Goal: Task Accomplishment & Management: Manage account settings

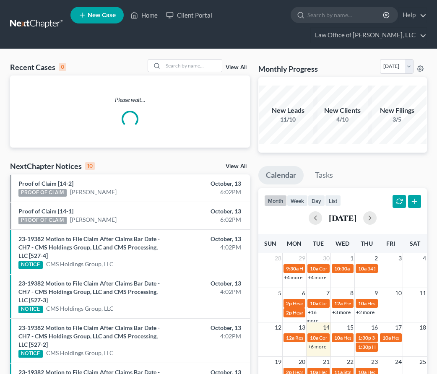
click at [23, 26] on link at bounding box center [37, 24] width 54 height 15
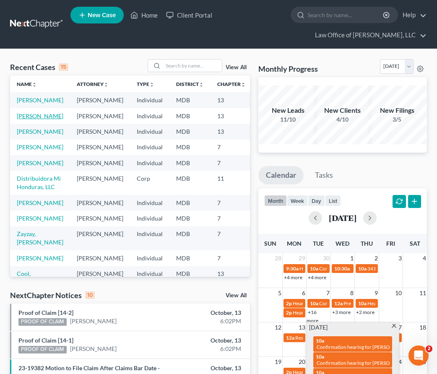
click at [20, 119] on link "[PERSON_NAME]" at bounding box center [40, 115] width 47 height 7
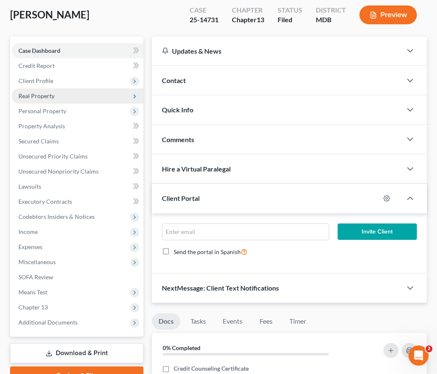
scroll to position [114, 0]
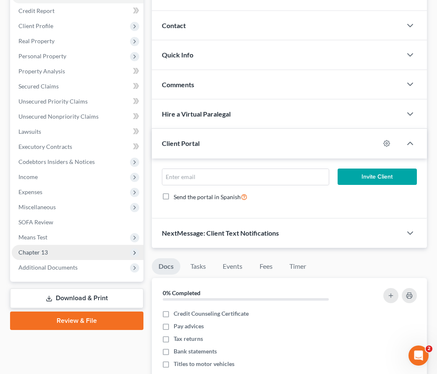
click at [56, 252] on span "Chapter 13" at bounding box center [78, 252] width 132 height 15
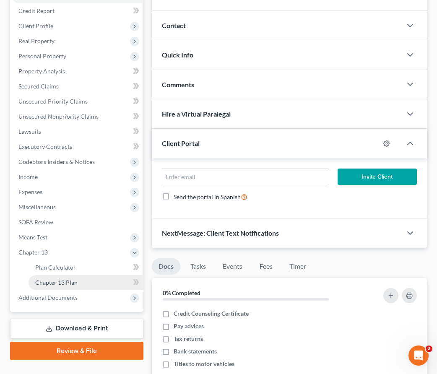
click at [57, 283] on span "Chapter 13 Plan" at bounding box center [56, 282] width 42 height 7
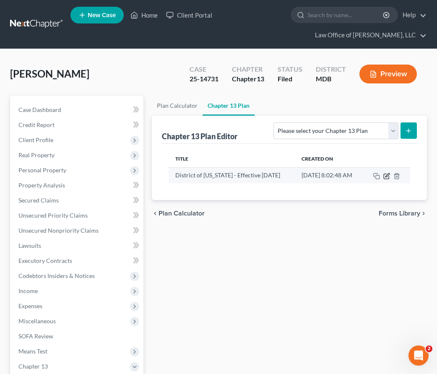
click at [386, 175] on icon "button" at bounding box center [387, 175] width 4 height 4
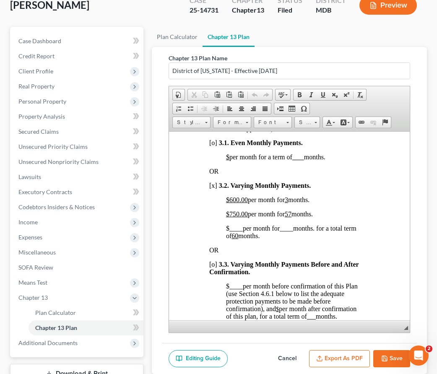
scroll to position [768, 0]
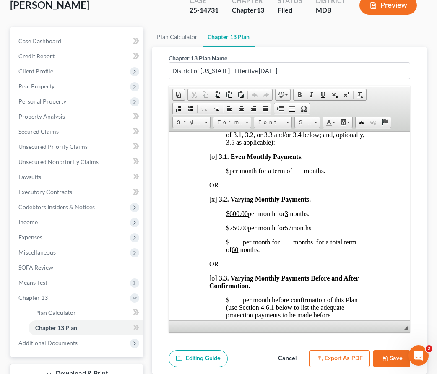
click at [239, 217] on u "$600.00" at bounding box center [237, 213] width 22 height 7
click at [288, 217] on u "3" at bounding box center [286, 213] width 3 height 7
click at [239, 231] on span "750.00" at bounding box center [238, 227] width 18 height 7
click at [295, 231] on span "$855 .00 per month for 57 months." at bounding box center [269, 227] width 87 height 7
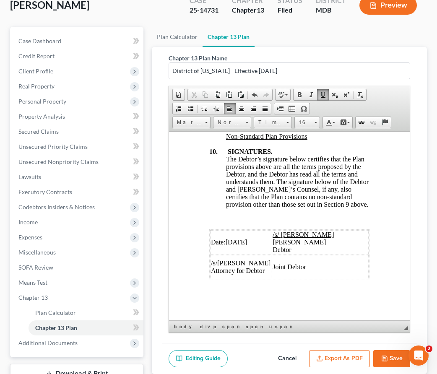
scroll to position [4671, 0]
click at [229, 245] on u "9/2/2025" at bounding box center [237, 241] width 22 height 7
click at [239, 245] on u "/2/2025" at bounding box center [244, 241] width 21 height 7
drag, startPoint x: 227, startPoint y: 276, endPoint x: 234, endPoint y: 276, distance: 6.3
click at [234, 245] on span "Date: 10 /14/2025" at bounding box center [234, 241] width 47 height 7
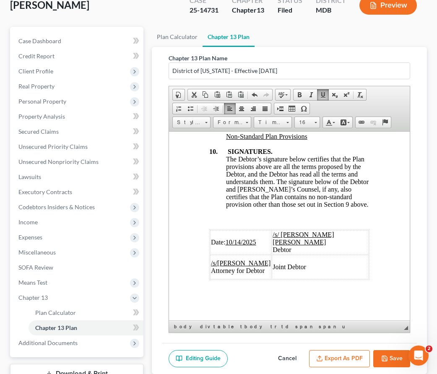
click at [379, 357] on button "Save" at bounding box center [391, 359] width 37 height 18
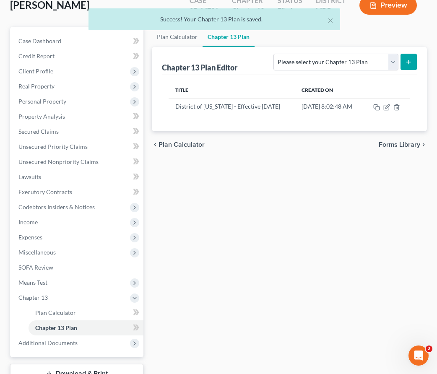
click at [284, 156] on div "chevron_left Plan Calculator Forms Library chevron_right" at bounding box center [289, 144] width 275 height 27
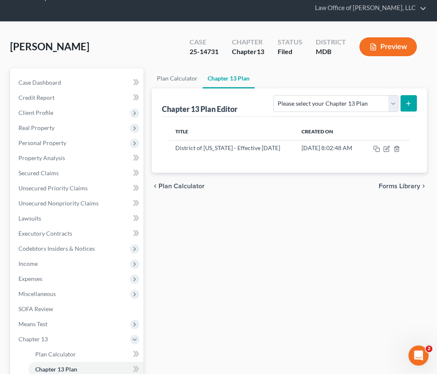
scroll to position [0, 0]
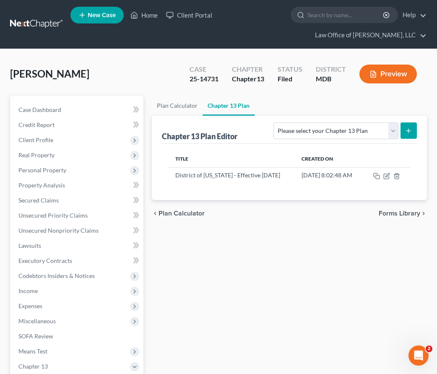
click at [32, 22] on link at bounding box center [37, 24] width 54 height 15
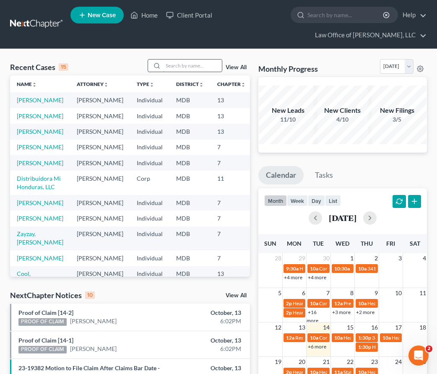
click at [179, 64] on input "search" at bounding box center [192, 66] width 59 height 12
type input "karen"
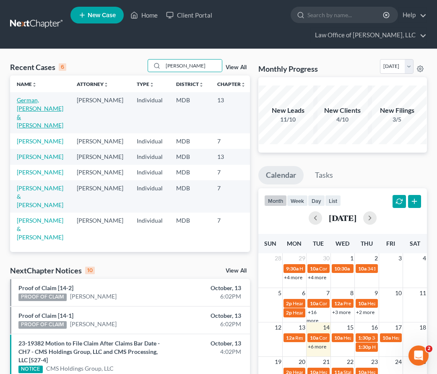
click at [29, 106] on link "German, [PERSON_NAME] & [PERSON_NAME]" at bounding box center [40, 112] width 47 height 32
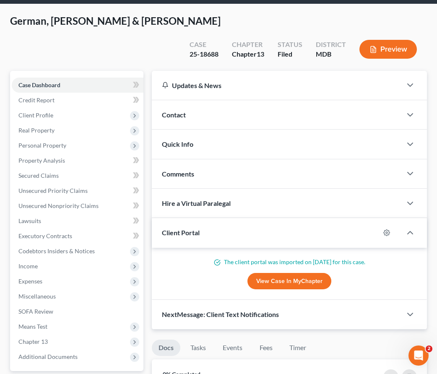
scroll to position [46, 0]
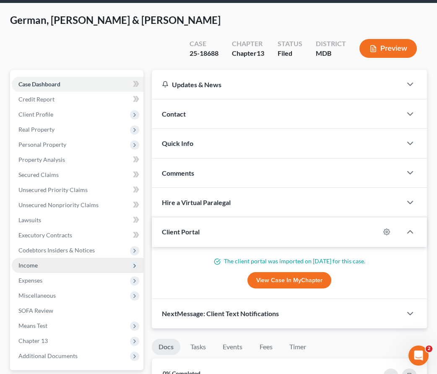
click at [40, 258] on span "Income" at bounding box center [78, 265] width 132 height 15
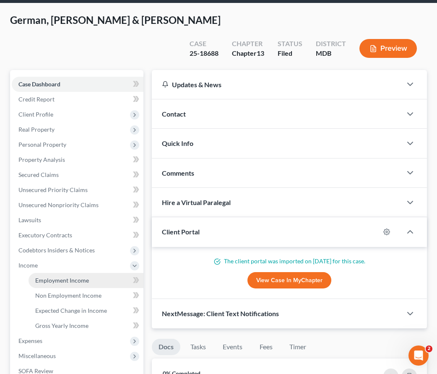
click at [47, 277] on span "Employment Income" at bounding box center [62, 280] width 54 height 7
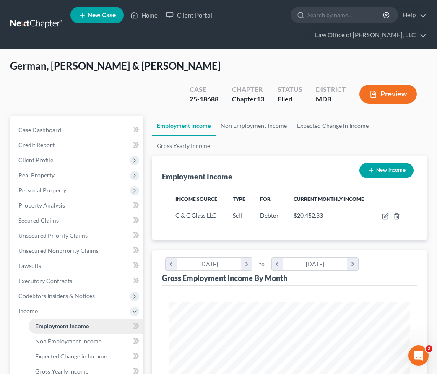
scroll to position [121, 258]
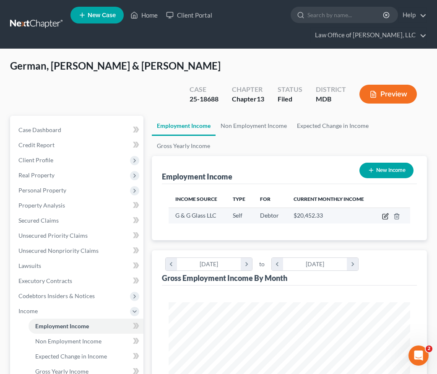
click at [383, 213] on icon "button" at bounding box center [385, 216] width 7 height 7
select select "1"
select select "21"
select select "0"
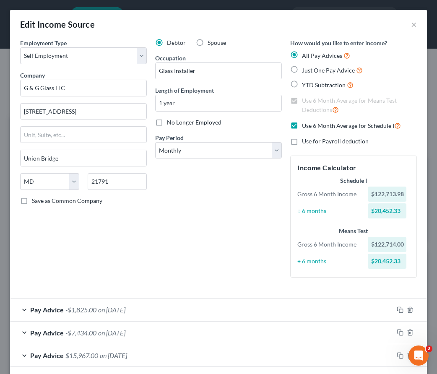
scroll to position [107, 0]
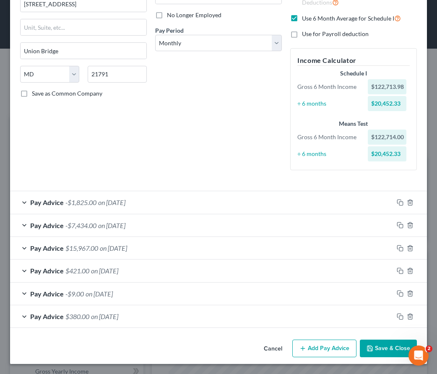
click at [86, 294] on span "on 04/30/2025" at bounding box center [99, 294] width 27 height 8
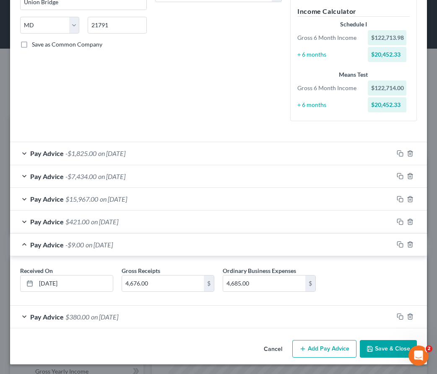
scroll to position [156, 0]
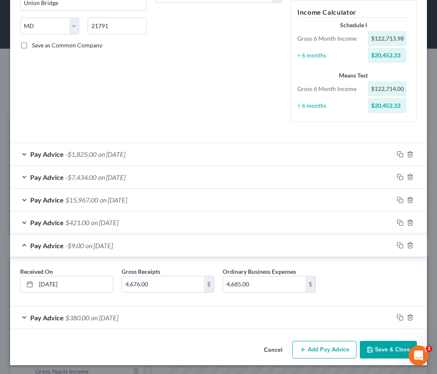
click at [375, 347] on button "Save & Close" at bounding box center [388, 350] width 57 height 18
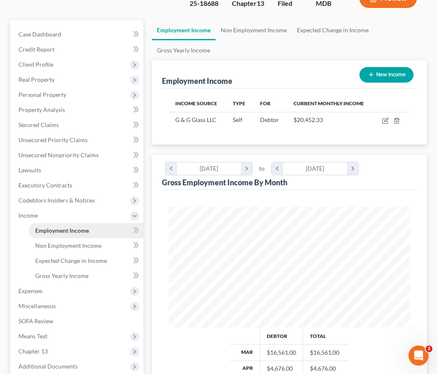
scroll to position [120, 0]
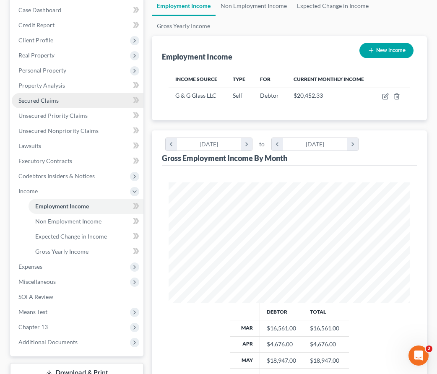
click at [57, 97] on span "Secured Claims" at bounding box center [38, 100] width 40 height 7
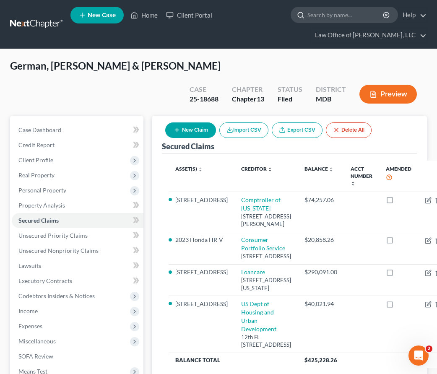
click at [323, 15] on input "search" at bounding box center [345, 15] width 77 height 16
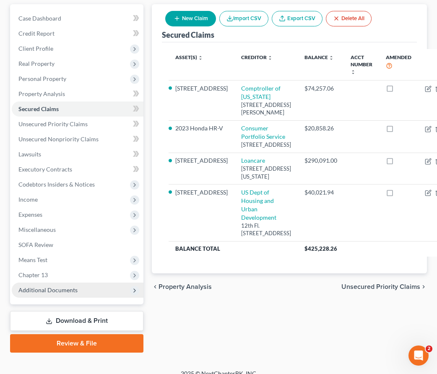
click at [47, 286] on span "Additional Documents" at bounding box center [47, 289] width 59 height 7
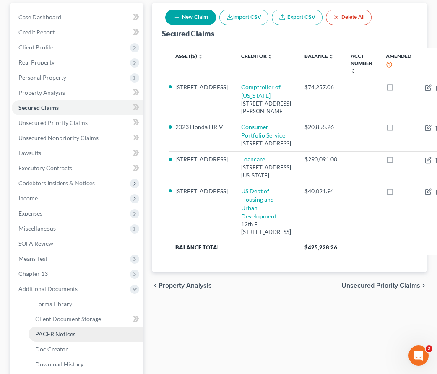
click at [49, 327] on link "PACER Notices" at bounding box center [86, 334] width 115 height 15
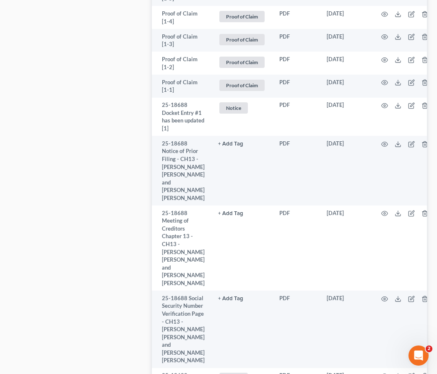
scroll to position [1962, 0]
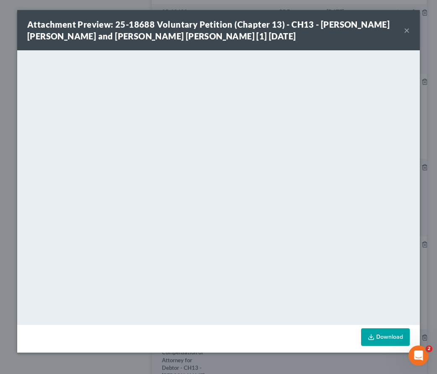
click at [406, 28] on button "×" at bounding box center [407, 30] width 6 height 10
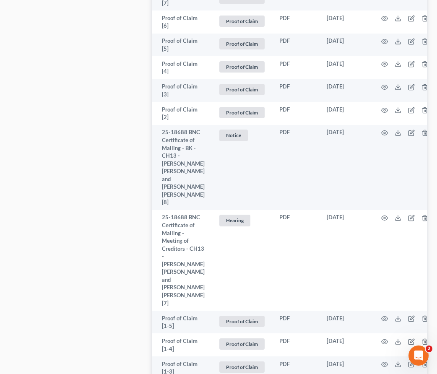
scroll to position [1477, 0]
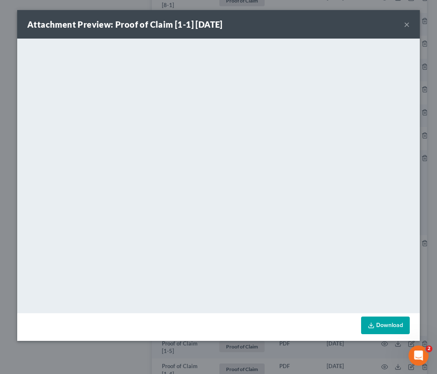
click at [406, 23] on button "×" at bounding box center [407, 24] width 6 height 10
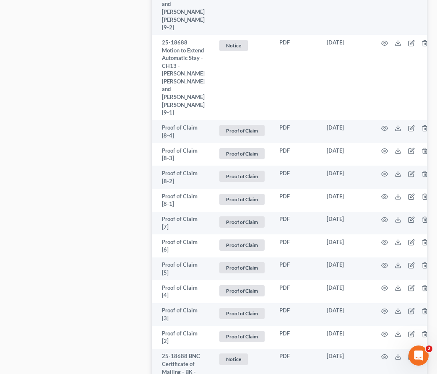
scroll to position [1259, 0]
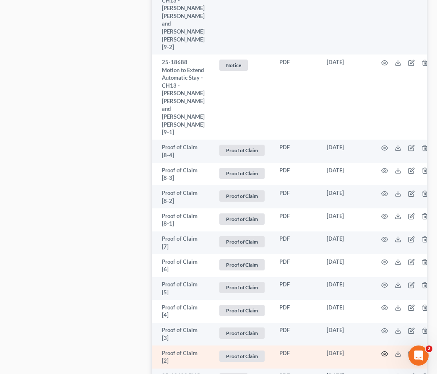
click at [384, 350] on icon "button" at bounding box center [384, 353] width 7 height 7
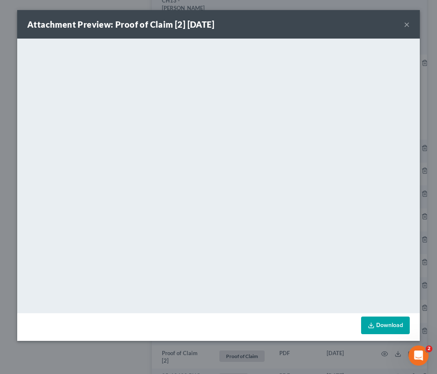
click at [409, 25] on button "×" at bounding box center [407, 24] width 6 height 10
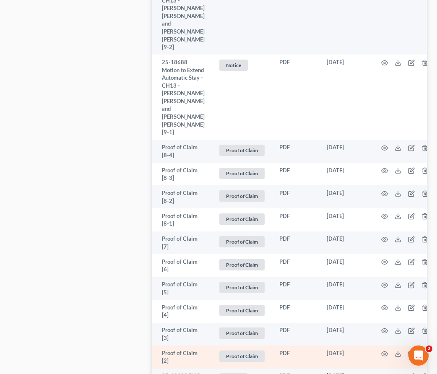
click at [321, 345] on td "[DATE]" at bounding box center [345, 356] width 51 height 23
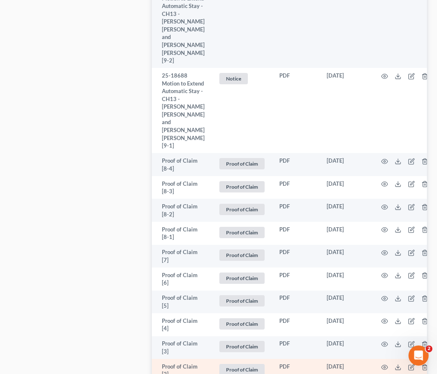
scroll to position [1245, 0]
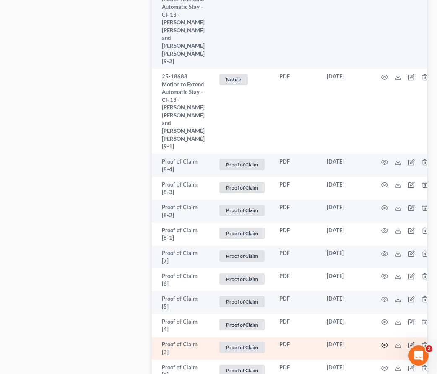
click at [384, 343] on icon "button" at bounding box center [385, 345] width 6 height 5
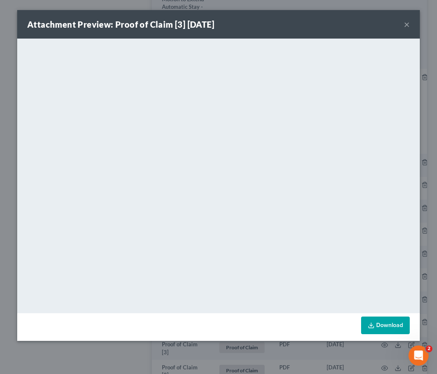
click at [406, 24] on button "×" at bounding box center [407, 24] width 6 height 10
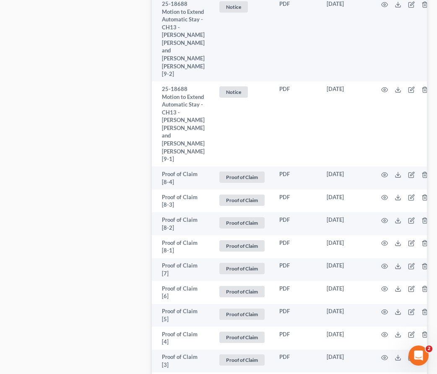
scroll to position [1230, 0]
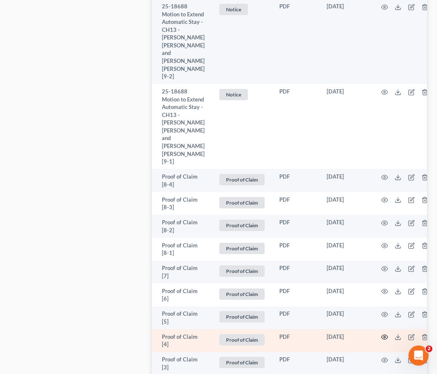
click at [382, 335] on icon "button" at bounding box center [385, 337] width 6 height 5
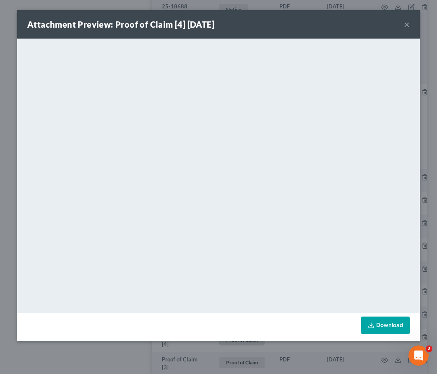
click at [406, 26] on button "×" at bounding box center [407, 24] width 6 height 10
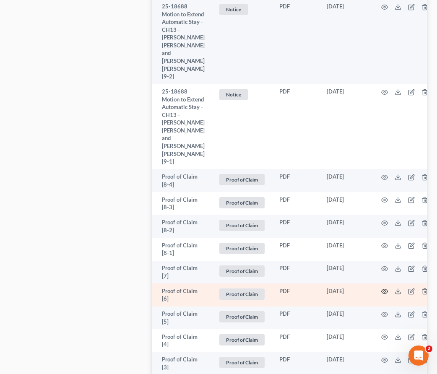
click at [384, 291] on circle "button" at bounding box center [385, 292] width 2 height 2
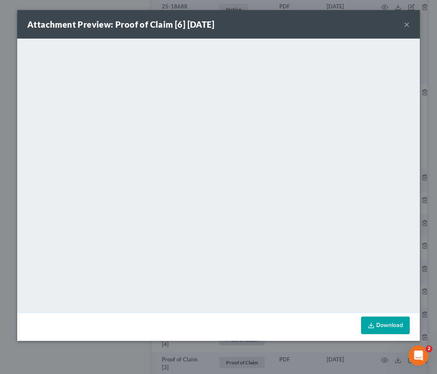
click at [407, 26] on button "×" at bounding box center [407, 24] width 6 height 10
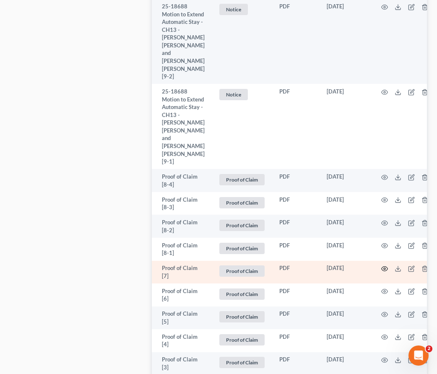
click at [384, 265] on icon "button" at bounding box center [384, 268] width 7 height 7
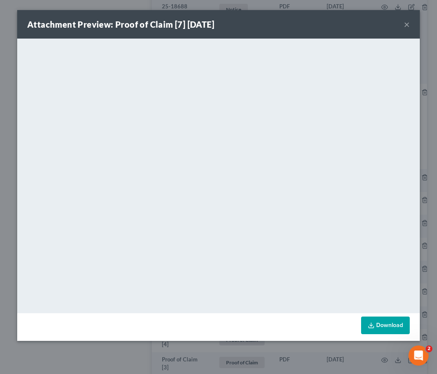
click at [405, 26] on button "×" at bounding box center [407, 24] width 6 height 10
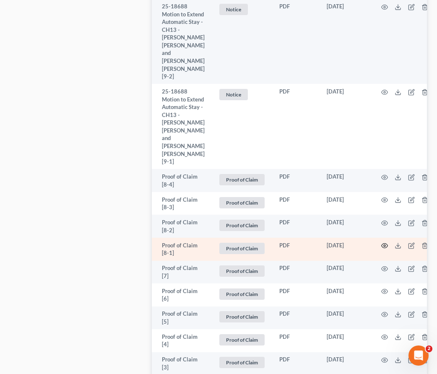
click at [382, 244] on icon "button" at bounding box center [385, 246] width 6 height 5
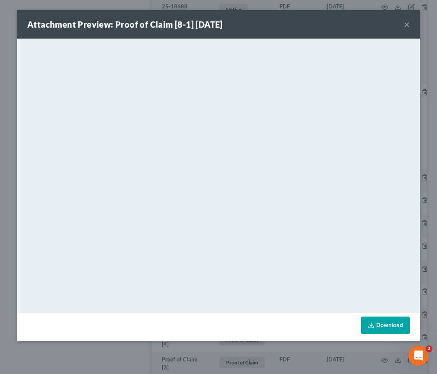
click at [405, 23] on button "×" at bounding box center [407, 24] width 6 height 10
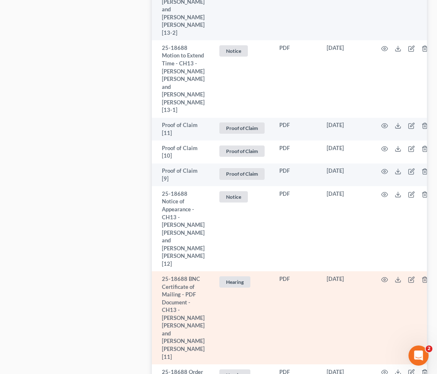
scroll to position [774, 0]
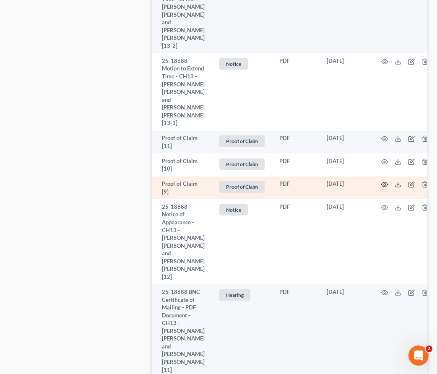
click at [382, 181] on icon "button" at bounding box center [384, 184] width 7 height 7
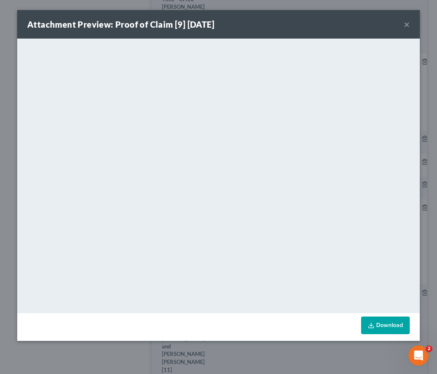
click at [408, 23] on button "×" at bounding box center [407, 24] width 6 height 10
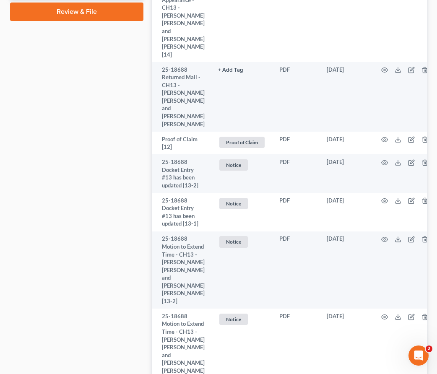
scroll to position [518, 0]
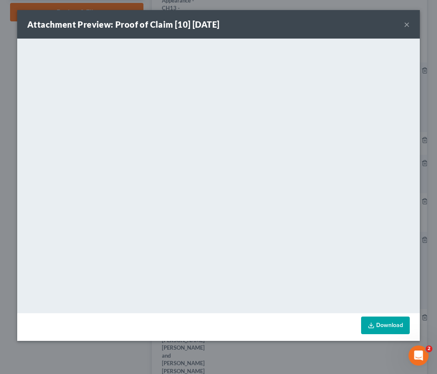
click at [407, 24] on button "×" at bounding box center [407, 24] width 6 height 10
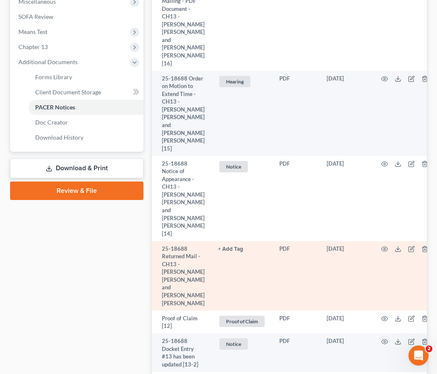
scroll to position [0, 0]
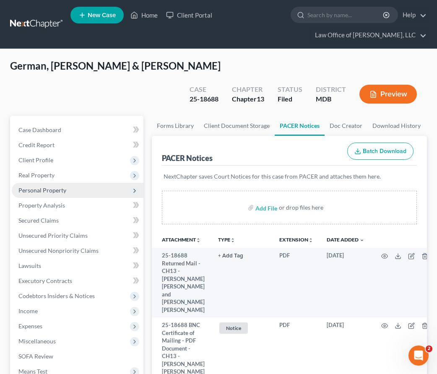
click at [42, 187] on span "Personal Property" at bounding box center [42, 190] width 48 height 7
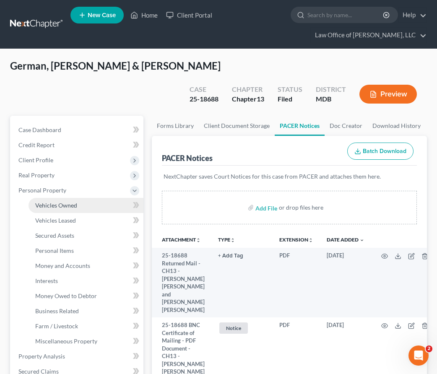
click at [47, 202] on span "Vehicles Owned" at bounding box center [56, 205] width 42 height 7
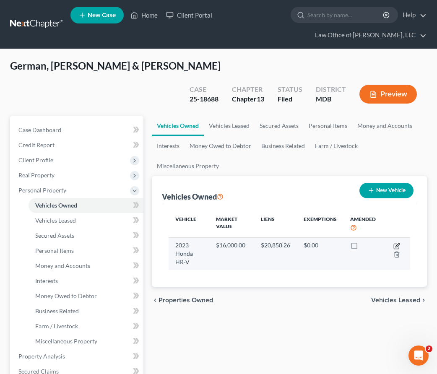
click at [397, 243] on icon "button" at bounding box center [396, 246] width 7 height 7
select select "0"
select select "3"
select select "2"
select select "0"
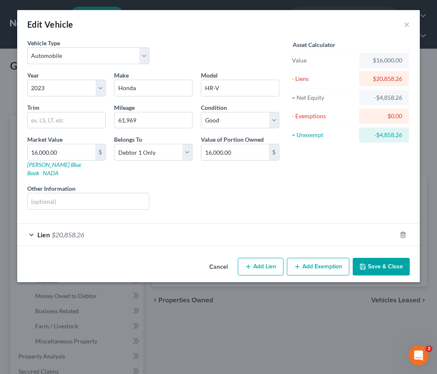
click at [304, 258] on button "Add Exemption" at bounding box center [318, 267] width 62 height 18
select select "2"
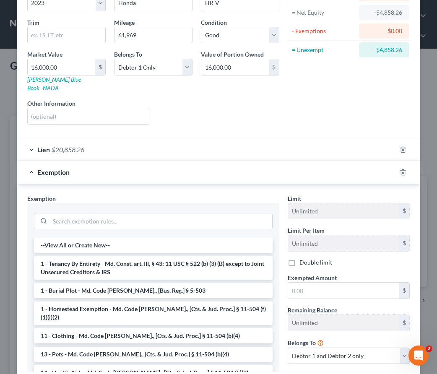
scroll to position [135, 0]
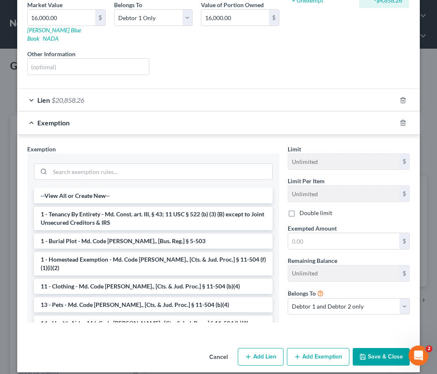
click at [380, 352] on button "Save & Close" at bounding box center [381, 357] width 57 height 18
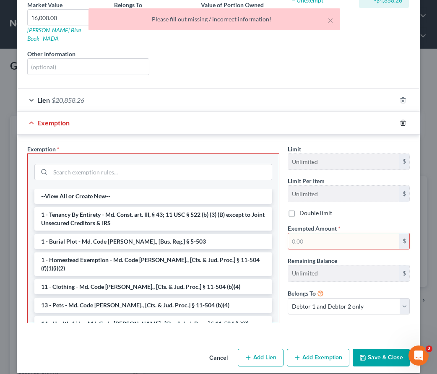
click at [404, 119] on icon "button" at bounding box center [403, 122] width 7 height 7
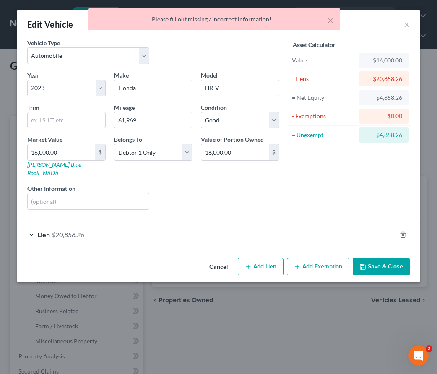
click at [372, 259] on button "Save & Close" at bounding box center [381, 267] width 57 height 18
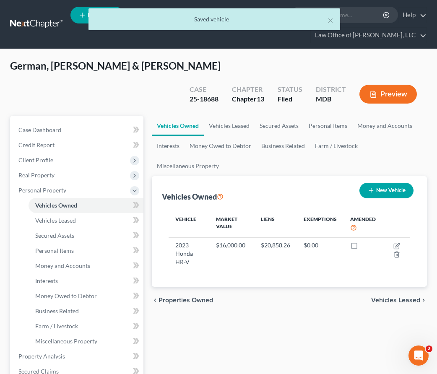
click at [385, 183] on button "New Vehicle" at bounding box center [386, 191] width 54 height 16
select select "0"
select select "2"
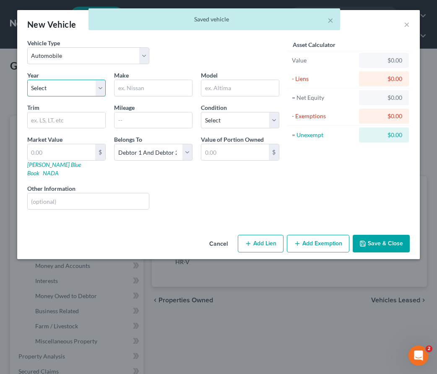
click at [69, 89] on select "Select 2026 2025 2024 2023 2022 2021 2020 2019 2018 2017 2016 2015 2014 2013 20…" at bounding box center [66, 88] width 78 height 17
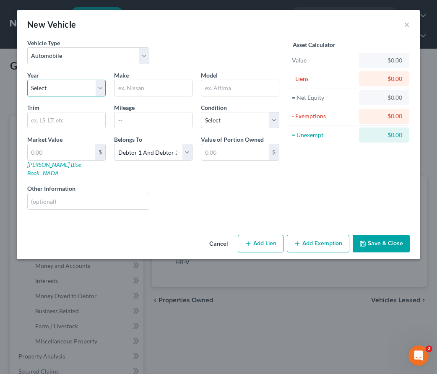
select select "11"
click at [27, 80] on select "Select 2026 2025 2024 2023 2022 2021 2020 2019 2018 2017 2016 2015 2014 2013 20…" at bounding box center [66, 88] width 78 height 17
click at [127, 93] on input "text" at bounding box center [153, 88] width 78 height 16
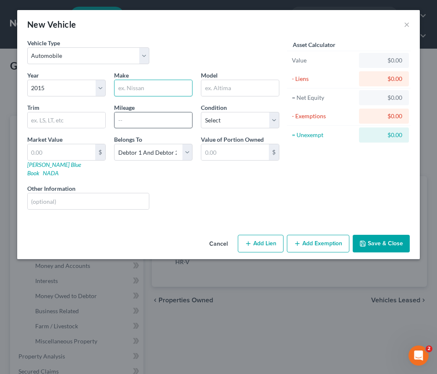
type input "Chevrolet"
click at [211, 91] on input "text" at bounding box center [240, 88] width 78 height 16
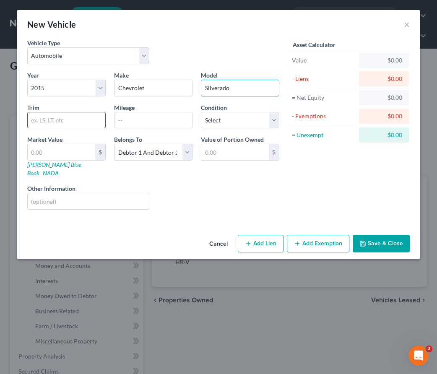
type input "Silverado"
click at [87, 119] on input "text" at bounding box center [67, 120] width 78 height 16
type input "1500"
click at [219, 118] on select "Select Excellent Very Good Good Fair Poor" at bounding box center [240, 120] width 78 height 17
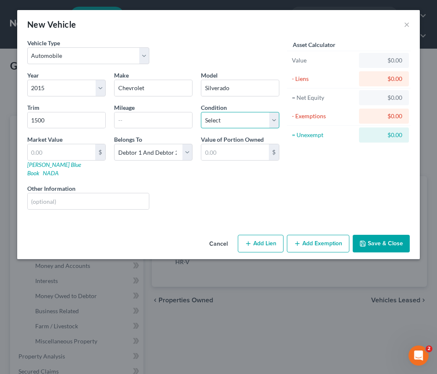
select select "2"
click at [201, 112] on select "Select Excellent Very Good Good Fair Poor" at bounding box center [240, 120] width 78 height 17
click at [131, 153] on select "Select Debtor 1 Only Debtor 2 Only Debtor 1 And Debtor 2 Only At Least One Of T…" at bounding box center [153, 152] width 78 height 17
select select "0"
click at [114, 144] on select "Select Debtor 1 Only Debtor 2 Only Debtor 1 And Debtor 2 Only At Least One Of T…" at bounding box center [153, 152] width 78 height 17
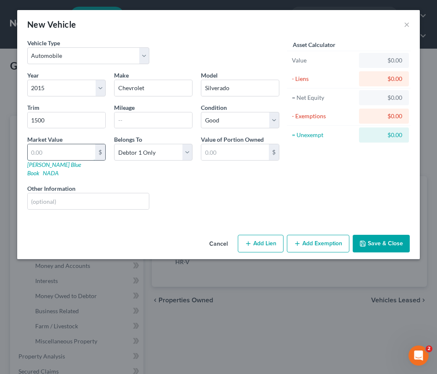
click at [45, 158] on input "text" at bounding box center [62, 152] width 68 height 16
type input "4"
type input "4.00"
type input "45"
type input "45.00"
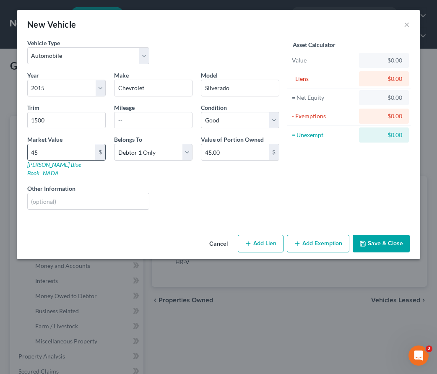
type input "455"
type input "455.00"
type input "455"
click at [325, 239] on button "Add Exemption" at bounding box center [318, 244] width 62 height 18
select select "2"
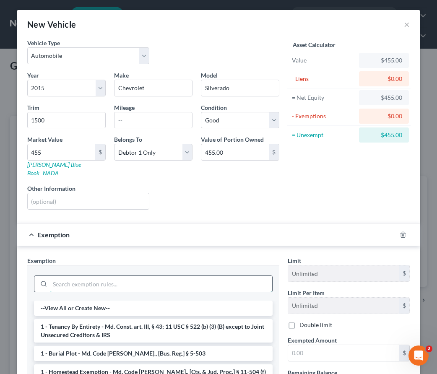
click at [84, 276] on input "search" at bounding box center [161, 284] width 222 height 16
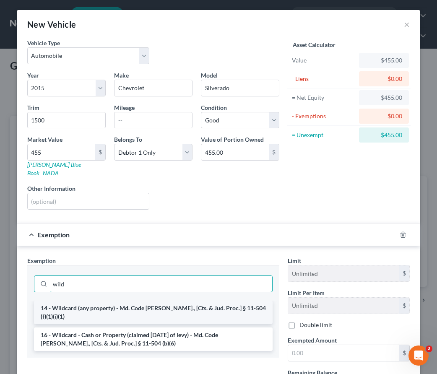
type input "wild"
click at [93, 301] on li "14 - Wildcard (any property) - Md. Code Ann., [Cts. & Jud. Proc.] § 11-504 (f)(…" at bounding box center [153, 312] width 239 height 23
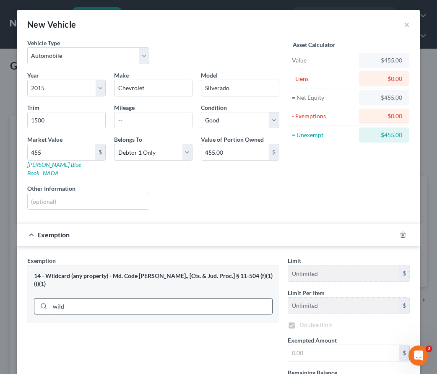
checkbox input "true"
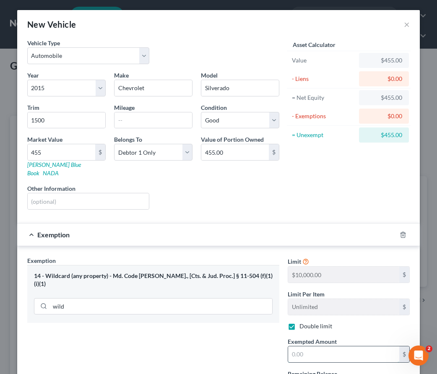
click at [297, 346] on input "text" at bounding box center [343, 354] width 111 height 16
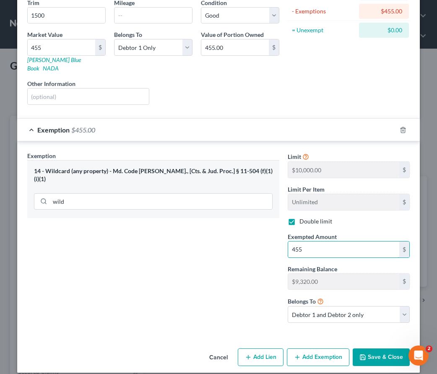
type input "455"
click at [381, 349] on button "Save & Close" at bounding box center [381, 357] width 57 height 18
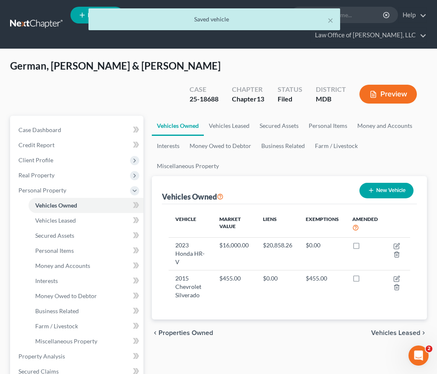
click at [378, 183] on button "New Vehicle" at bounding box center [386, 191] width 54 height 16
select select "0"
select select "2"
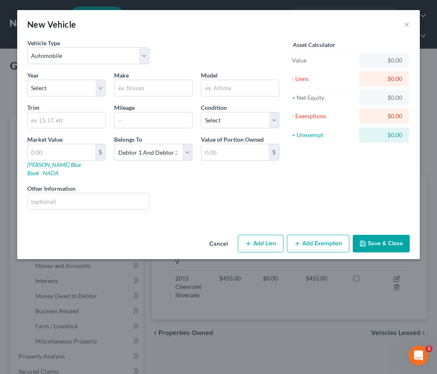
click at [218, 237] on button "Cancel" at bounding box center [219, 244] width 32 height 17
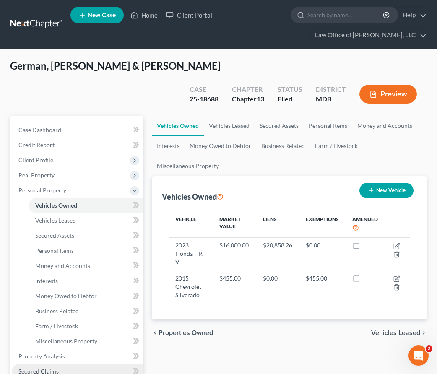
click at [56, 368] on span "Secured Claims" at bounding box center [38, 371] width 40 height 7
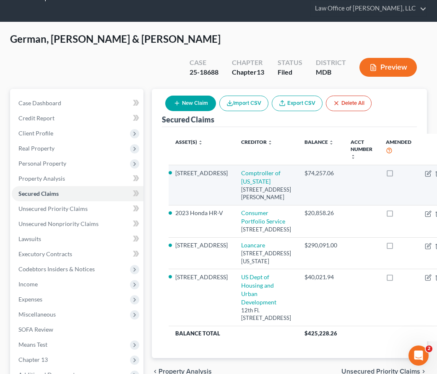
scroll to position [27, 0]
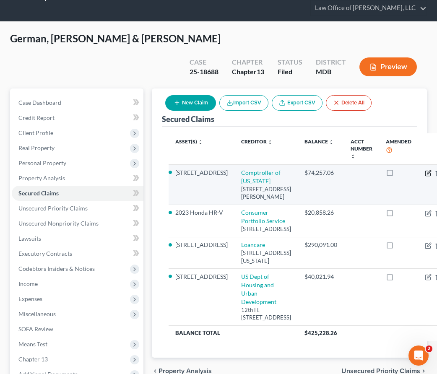
click at [425, 171] on icon "button" at bounding box center [427, 173] width 5 height 5
select select "21"
select select "2"
select select "0"
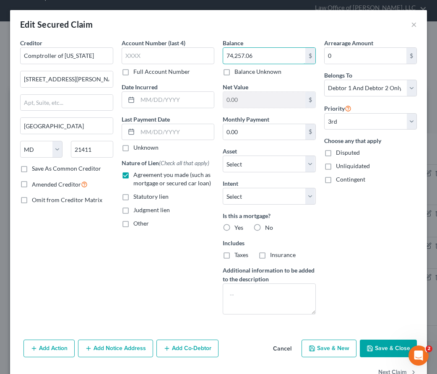
drag, startPoint x: 258, startPoint y: 56, endPoint x: 218, endPoint y: 56, distance: 40.7
click at [218, 56] on div "Creditor * Comptroller of Maryland 110 Carroll St. Annapolis State AL AK AR AZ …" at bounding box center [218, 180] width 405 height 283
drag, startPoint x: 262, startPoint y: 62, endPoint x: 218, endPoint y: 52, distance: 45.1
click at [218, 52] on div "Balance 74,257.06 $ Balance Unknown Balance Undetermined 74,257.06 $ Balance Un…" at bounding box center [268, 180] width 101 height 283
paste input "$329,372.59"
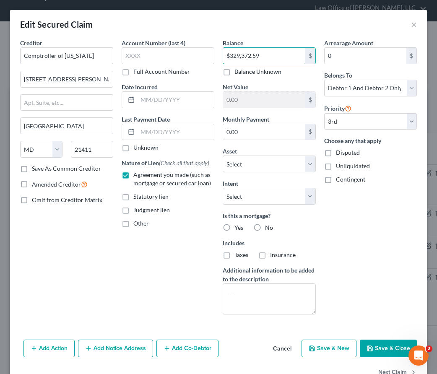
type input "$329,372.59"
click at [265, 226] on label "No" at bounding box center [269, 227] width 8 height 8
click at [268, 226] on input "No" at bounding box center [270, 225] width 5 height 5
radio input "true"
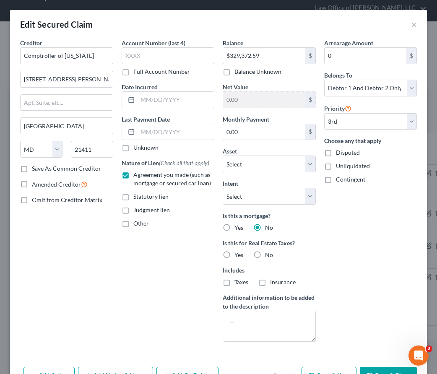
click at [265, 254] on label "No" at bounding box center [269, 255] width 8 height 8
click at [268, 254] on input "No" at bounding box center [270, 253] width 5 height 5
radio input "true"
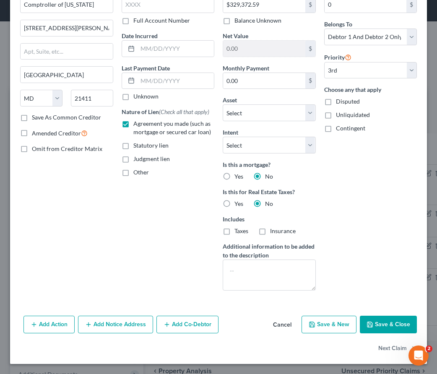
click at [372, 323] on icon "button" at bounding box center [369, 324] width 5 height 5
type input "-255,115.53"
select select "3"
select select "0"
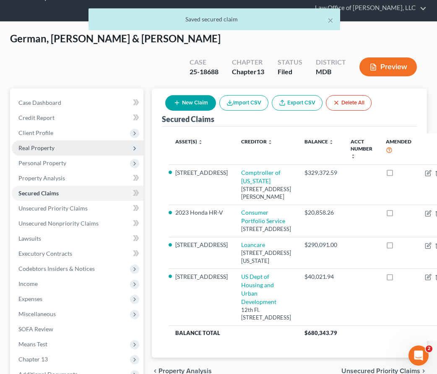
click at [25, 144] on span "Real Property" at bounding box center [36, 147] width 36 height 7
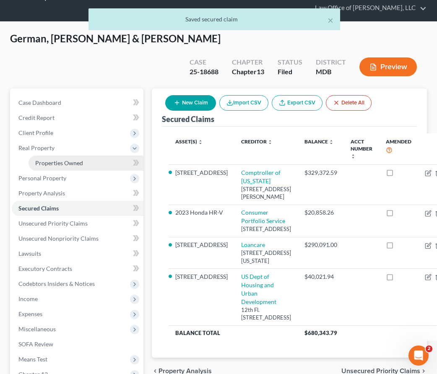
click at [44, 159] on span "Properties Owned" at bounding box center [59, 162] width 48 height 7
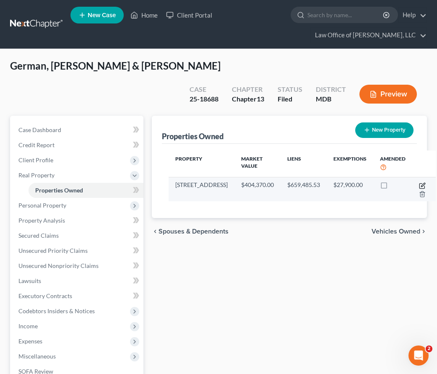
click at [419, 182] on icon "button" at bounding box center [422, 185] width 7 height 7
select select "21"
select select "2"
select select "5"
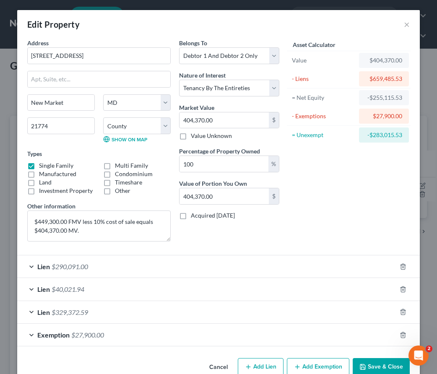
scroll to position [18, 0]
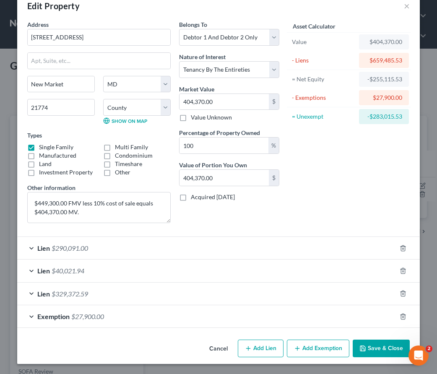
click at [370, 347] on button "Save & Close" at bounding box center [381, 349] width 57 height 18
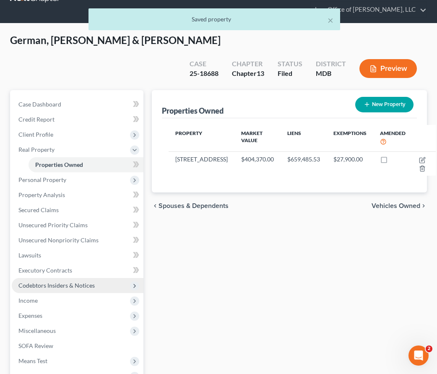
scroll to position [35, 0]
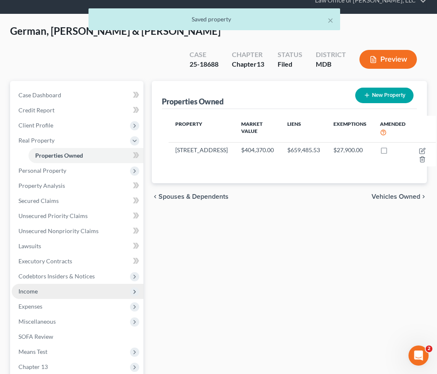
click at [36, 284] on span "Income" at bounding box center [78, 291] width 132 height 15
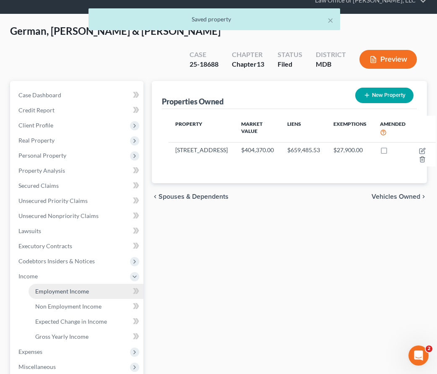
click at [49, 288] on span "Employment Income" at bounding box center [62, 291] width 54 height 7
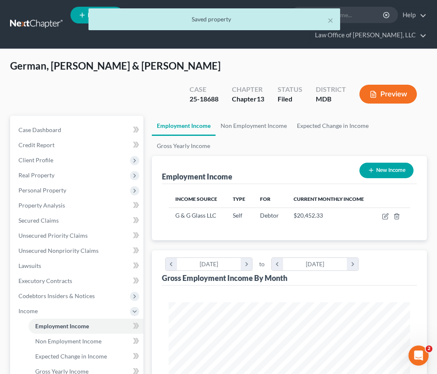
scroll to position [121, 258]
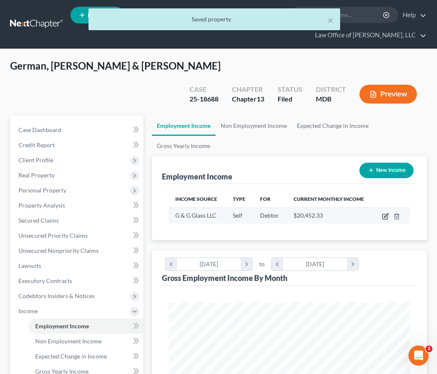
click at [384, 214] on icon "button" at bounding box center [384, 216] width 5 height 5
select select "1"
select select "21"
select select "0"
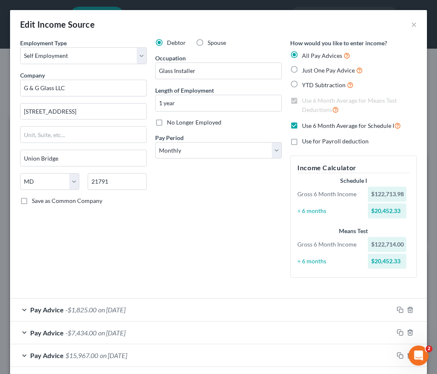
click at [208, 43] on label "Spouse" at bounding box center [217, 43] width 18 height 8
click at [211, 43] on input "Spouse" at bounding box center [213, 41] width 5 height 5
radio input "true"
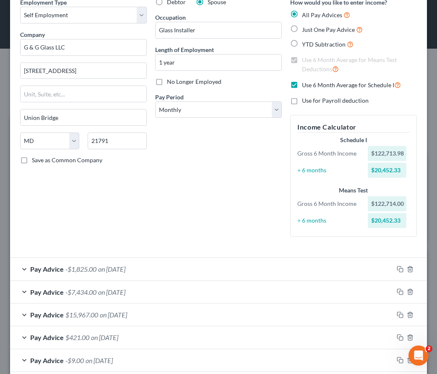
scroll to position [107, 0]
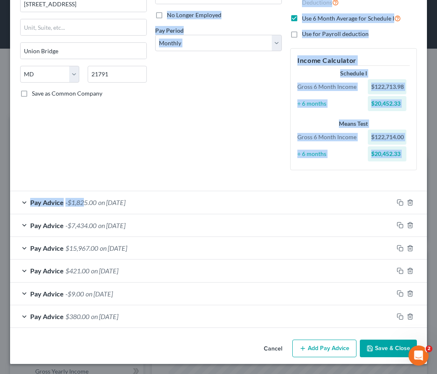
drag, startPoint x: 86, startPoint y: 205, endPoint x: 88, endPoint y: 152, distance: 52.9
click at [88, 152] on form "Employment Type * Select Full or Part Time Employment Self Employment Company *…" at bounding box center [218, 129] width 397 height 397
click at [131, 151] on div "Employment Type * Select Full or Part Time Employment Self Employment Company *…" at bounding box center [83, 54] width 135 height 246
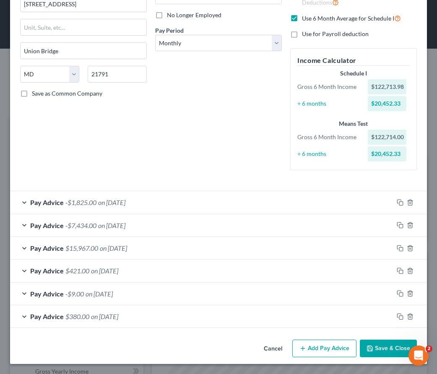
click at [81, 251] on span "$15,967.00" at bounding box center [81, 248] width 33 height 8
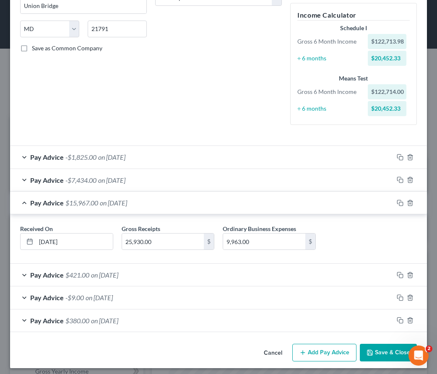
scroll to position [156, 0]
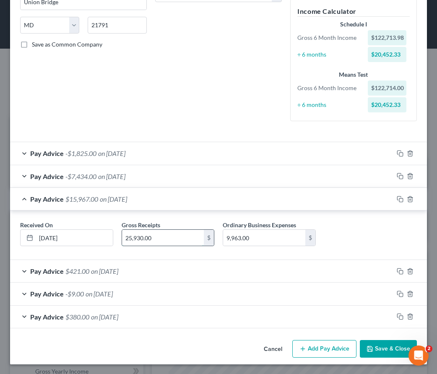
click at [166, 238] on input "25,930.00" at bounding box center [163, 238] width 82 height 16
click at [259, 238] on input "9,963.00" at bounding box center [264, 238] width 82 height 16
type input "16,891"
click at [382, 347] on button "Save & Close" at bounding box center [388, 349] width 57 height 18
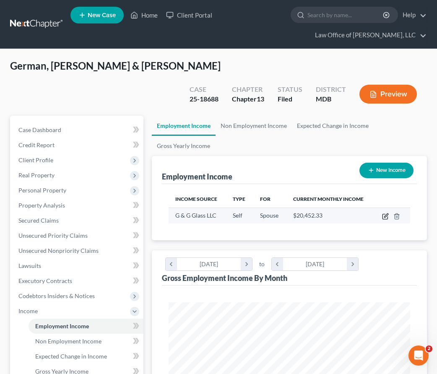
click at [385, 213] on icon "button" at bounding box center [385, 216] width 7 height 7
select select "1"
select select "21"
select select "0"
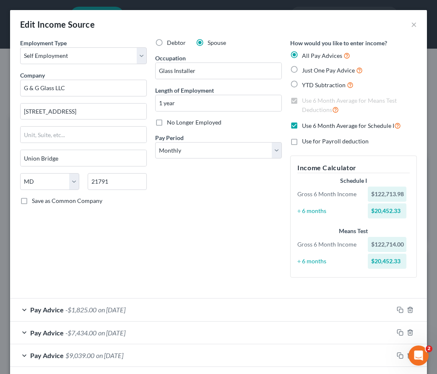
scroll to position [107, 0]
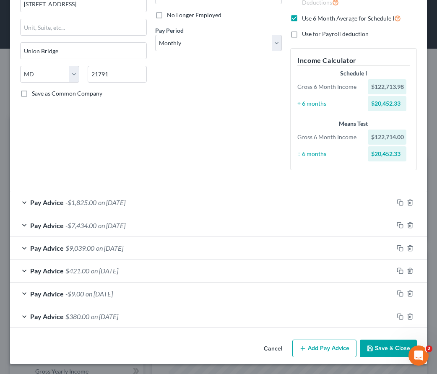
click at [376, 349] on button "Save & Close" at bounding box center [388, 349] width 57 height 18
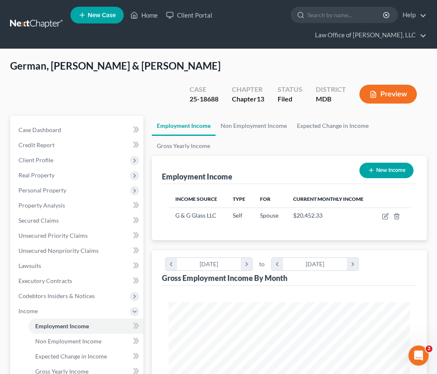
click at [377, 163] on button "New Income" at bounding box center [386, 171] width 54 height 16
select select "0"
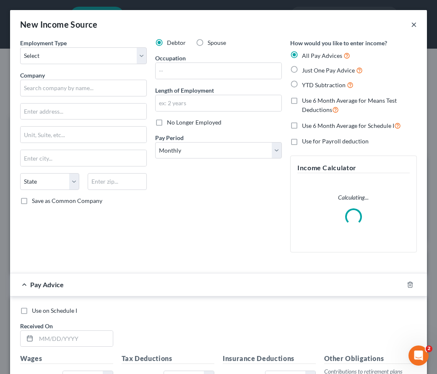
click at [414, 24] on button "×" at bounding box center [414, 24] width 6 height 10
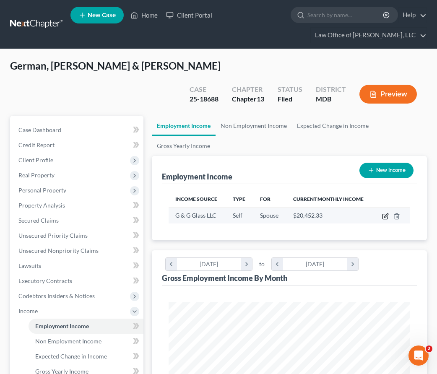
click at [384, 213] on icon "button" at bounding box center [385, 216] width 7 height 7
select select "1"
select select "21"
select select "0"
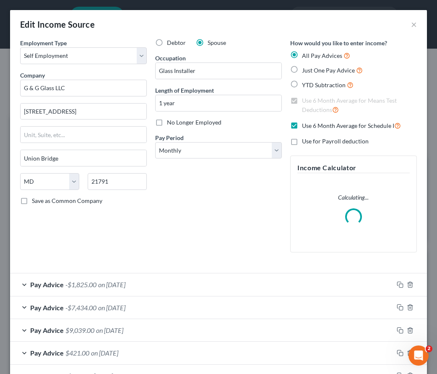
scroll to position [82, 0]
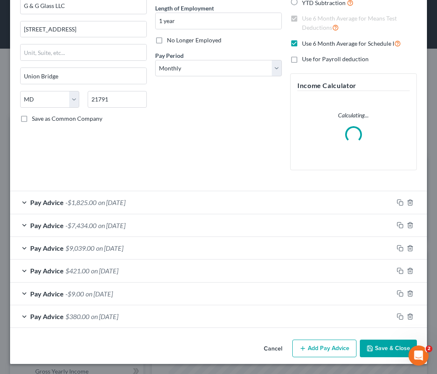
click at [389, 327] on div "Pay Advice $380.00 on 03/31/2025" at bounding box center [201, 316] width 383 height 22
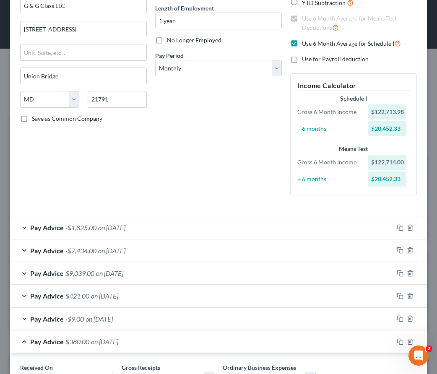
scroll to position [156, 0]
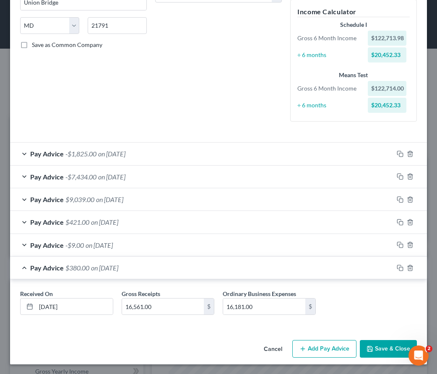
click at [379, 345] on button "Save & Close" at bounding box center [388, 349] width 57 height 18
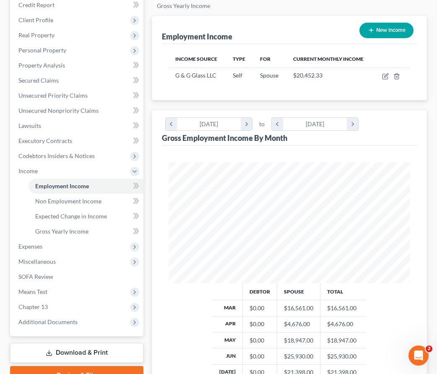
scroll to position [172, 0]
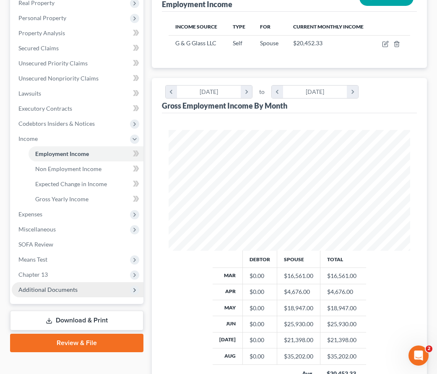
click at [29, 286] on span "Additional Documents" at bounding box center [47, 289] width 59 height 7
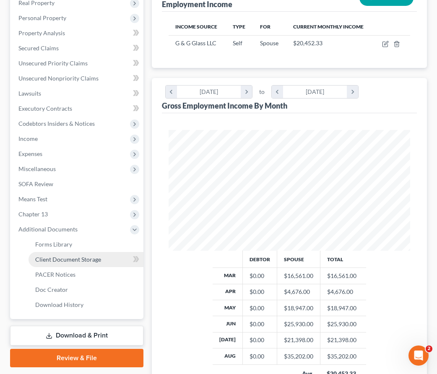
click at [44, 256] on span "Client Document Storage" at bounding box center [68, 259] width 66 height 7
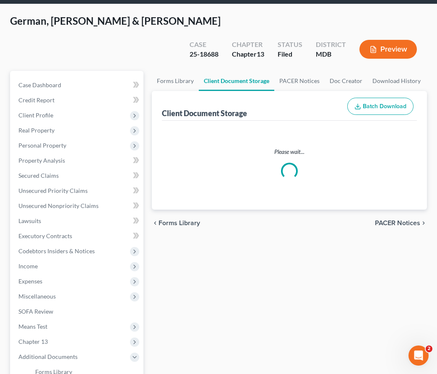
select select "14"
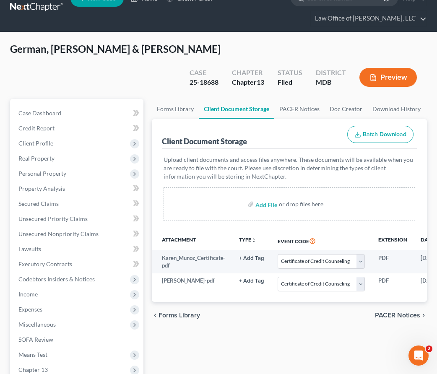
scroll to position [22, 0]
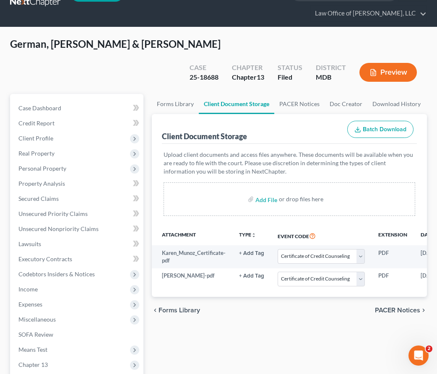
click at [382, 63] on button "Preview" at bounding box center [387, 72] width 57 height 19
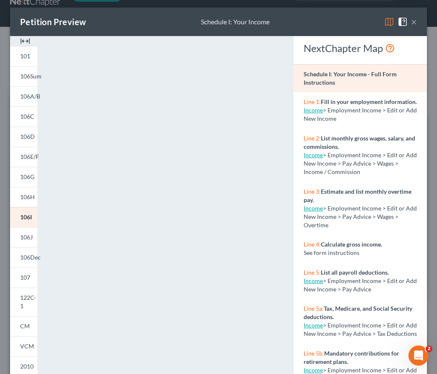
scroll to position [0, 0]
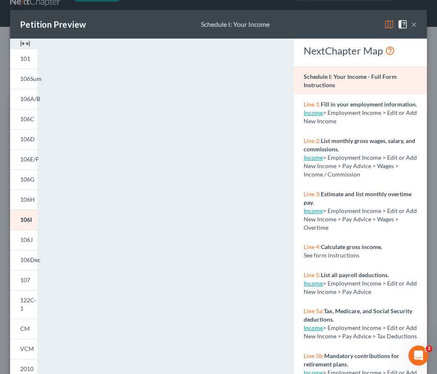
click at [413, 23] on button "×" at bounding box center [414, 24] width 6 height 10
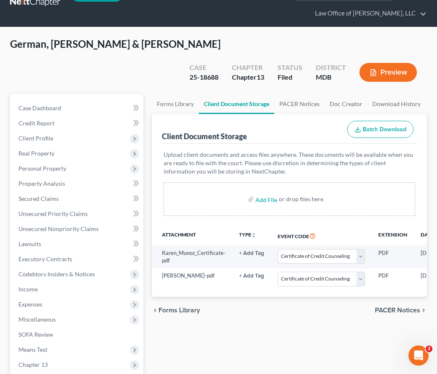
click at [374, 69] on icon "button" at bounding box center [373, 73] width 8 height 8
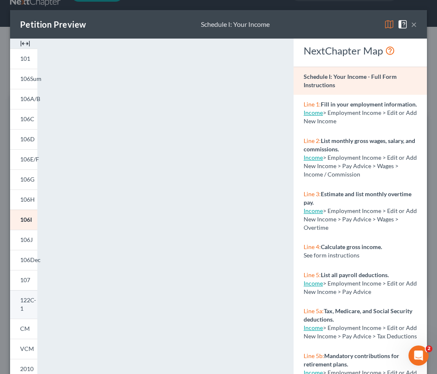
click at [25, 301] on span "122C-1" at bounding box center [28, 304] width 16 height 16
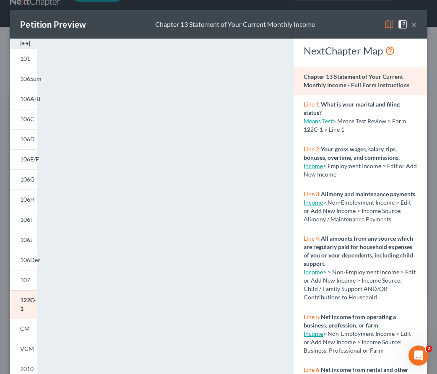
click at [414, 25] on button "×" at bounding box center [414, 24] width 6 height 10
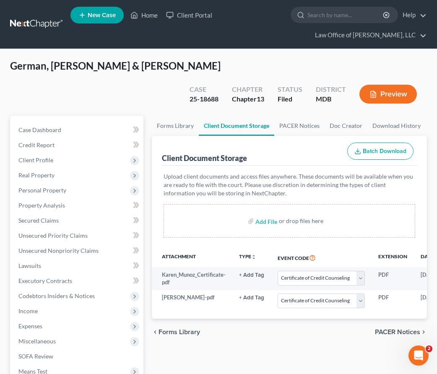
click at [100, 16] on span "New Case" at bounding box center [102, 15] width 28 height 6
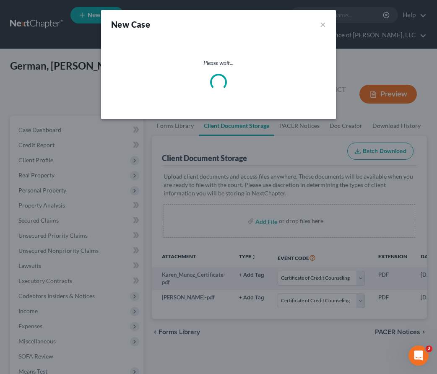
select select "38"
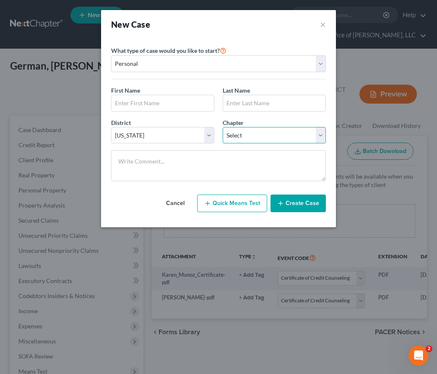
click at [258, 136] on select "Select 7 11 12 13" at bounding box center [274, 135] width 103 height 17
select select "0"
click at [223, 127] on select "Select 7 11 12 13" at bounding box center [274, 135] width 103 height 17
click at [153, 105] on input "text" at bounding box center [163, 103] width 102 height 16
click at [322, 22] on button "×" at bounding box center [323, 24] width 6 height 12
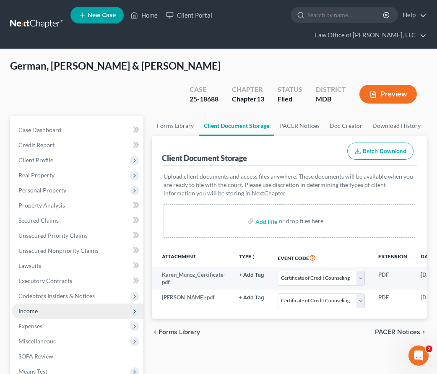
click at [28, 307] on span "Income" at bounding box center [27, 310] width 19 height 7
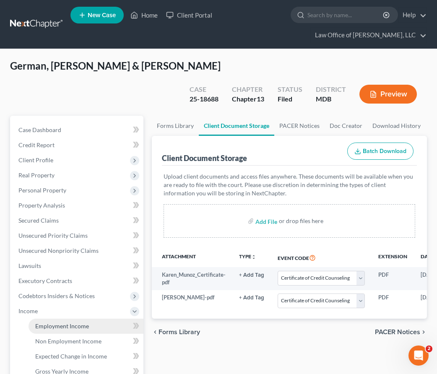
click at [42, 322] on span "Employment Income" at bounding box center [62, 325] width 54 height 7
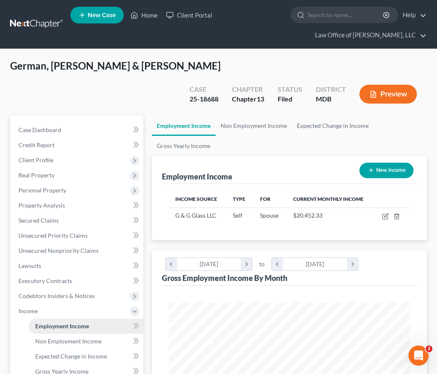
scroll to position [121, 258]
click at [381, 208] on td at bounding box center [392, 216] width 36 height 16
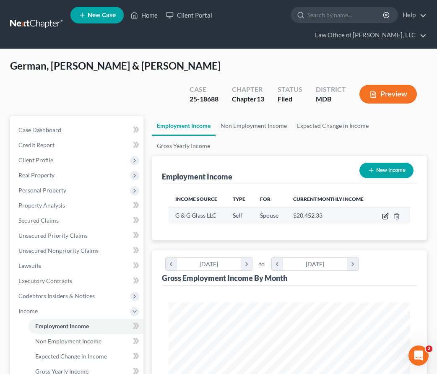
click at [383, 213] on icon "button" at bounding box center [385, 216] width 7 height 7
select select "1"
select select "21"
select select "0"
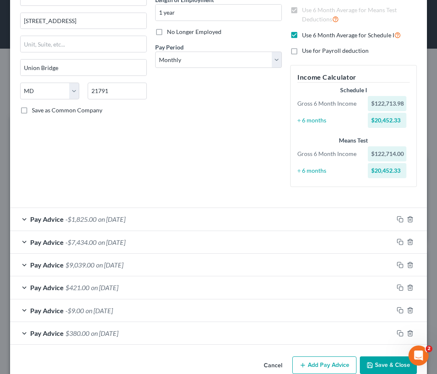
scroll to position [107, 0]
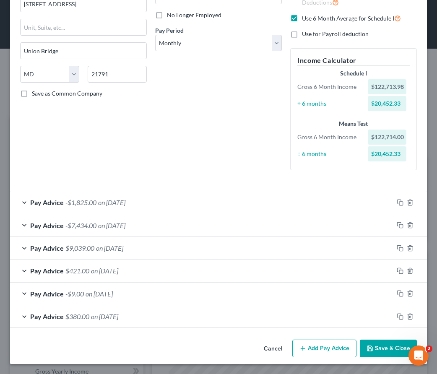
click at [84, 203] on span "-$1,825.00" at bounding box center [80, 202] width 31 height 8
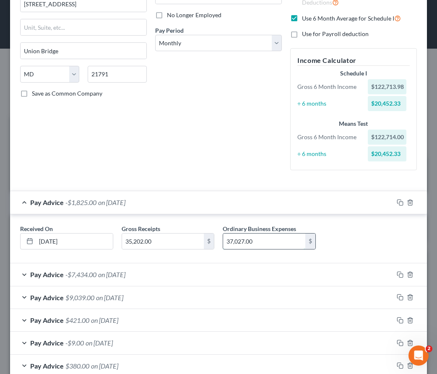
click at [232, 241] on input "37,027.00" at bounding box center [264, 242] width 82 height 16
type input "34,027.00"
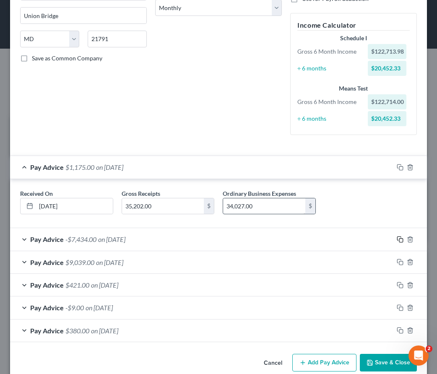
scroll to position [156, 0]
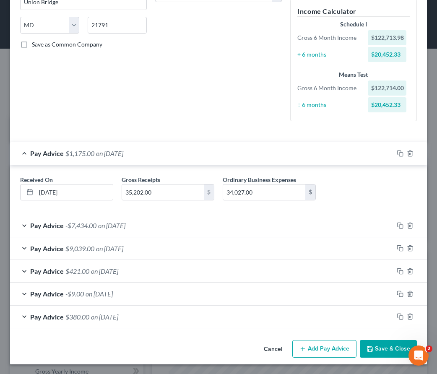
click at [88, 228] on span "-$7,434.00" at bounding box center [80, 225] width 31 height 8
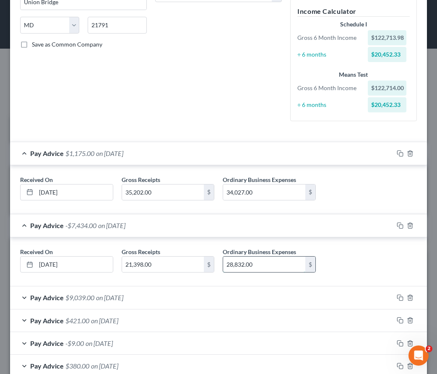
click at [233, 265] on input "28,832.00" at bounding box center [264, 265] width 82 height 16
click at [237, 265] on input "26,832.00" at bounding box center [264, 265] width 82 height 16
click at [235, 264] on input "2,632.00" at bounding box center [264, 265] width 82 height 16
type input "26,332.00"
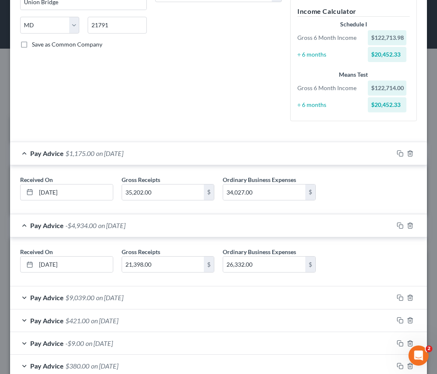
click at [99, 298] on span "on 06/30/2025" at bounding box center [109, 297] width 27 height 8
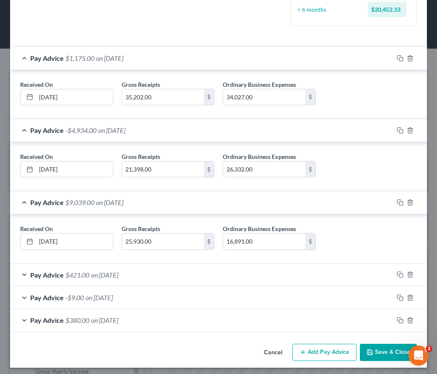
scroll to position [255, 0]
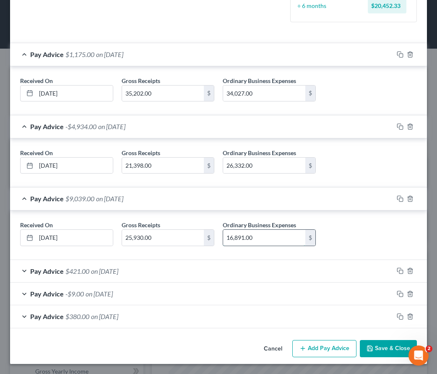
click at [233, 239] on input "16,891.00" at bounding box center [264, 238] width 82 height 16
click at [238, 238] on input "15,891.00" at bounding box center [264, 238] width 82 height 16
click at [235, 238] on input "1,591.00" at bounding box center [264, 238] width 82 height 16
type input "15,091.00"
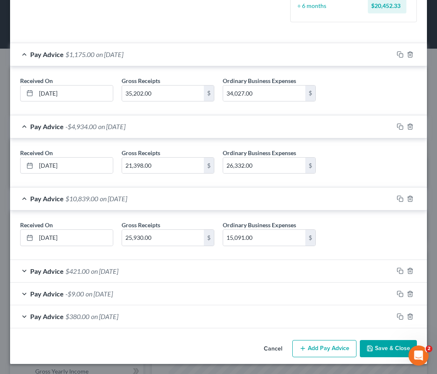
click at [100, 274] on span "on 05/31/2025" at bounding box center [104, 271] width 27 height 8
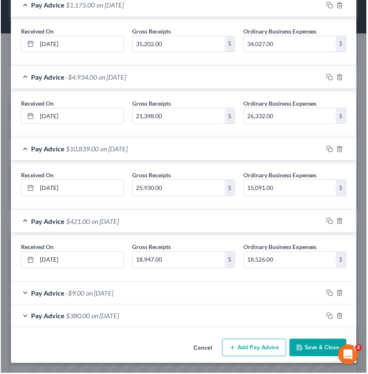
scroll to position [0, 0]
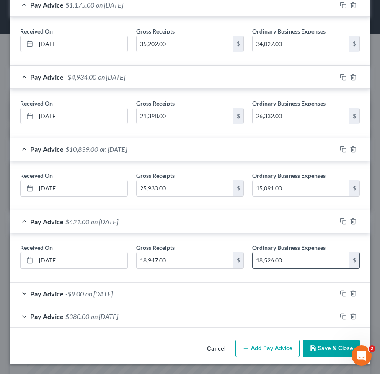
click at [298, 262] on input "18,526.00" at bounding box center [301, 260] width 97 height 16
type input "16,726"
click at [93, 293] on span "on 04/30/2025" at bounding box center [99, 294] width 27 height 8
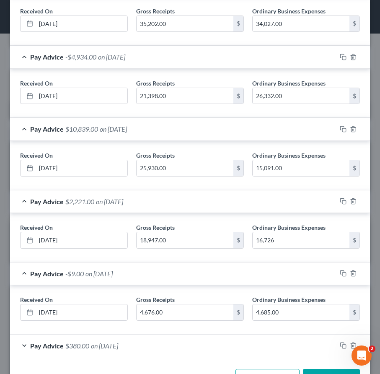
scroll to position [366, 0]
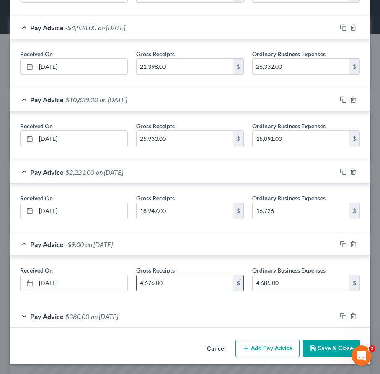
click at [148, 284] on input "4,676.00" at bounding box center [185, 283] width 97 height 16
drag, startPoint x: 148, startPoint y: 283, endPoint x: 139, endPoint y: 284, distance: 8.8
click at [139, 284] on input "4,676.00" at bounding box center [185, 283] width 97 height 16
type input "3,876.00"
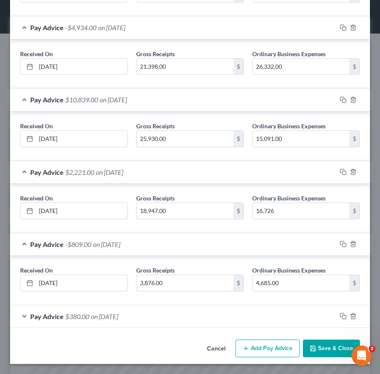
click at [94, 319] on span "on 03/31/2025" at bounding box center [104, 316] width 27 height 8
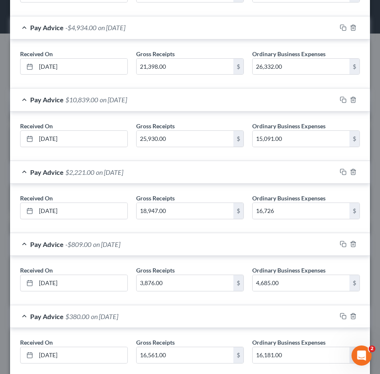
scroll to position [415, 0]
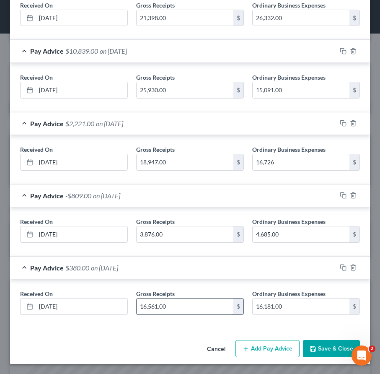
click at [146, 306] on input "16,561.00" at bounding box center [185, 307] width 97 height 16
click at [152, 306] on input "15,561.00" at bounding box center [185, 307] width 97 height 16
click at [148, 308] on input "1,561.00" at bounding box center [185, 307] width 97 height 16
type input "15,061.00"
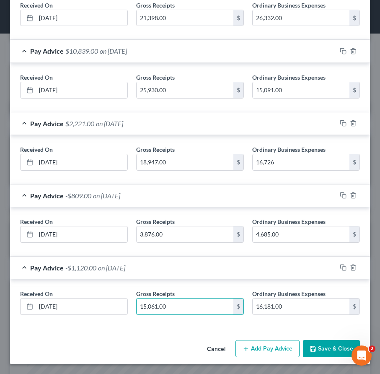
click at [324, 348] on button "Save & Close" at bounding box center [331, 349] width 57 height 18
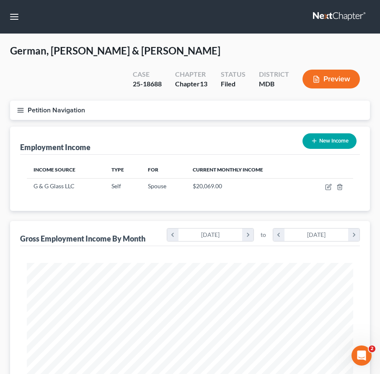
click at [332, 75] on button "Preview" at bounding box center [331, 79] width 57 height 19
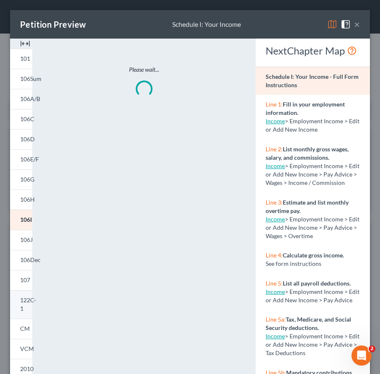
click at [25, 301] on span "122C-1" at bounding box center [28, 304] width 16 height 16
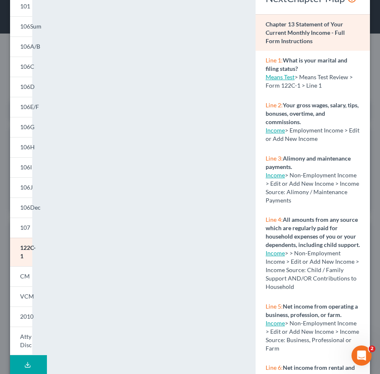
scroll to position [0, 0]
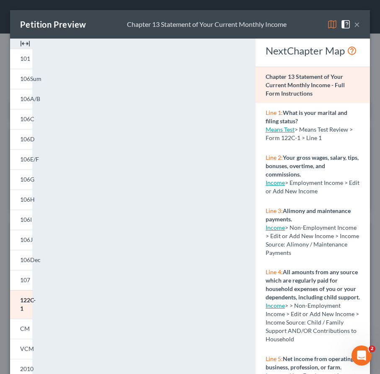
click at [359, 24] on button "×" at bounding box center [357, 24] width 6 height 10
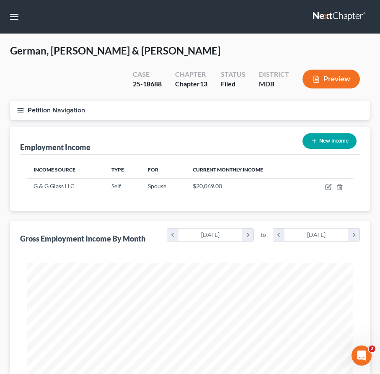
click at [348, 16] on link at bounding box center [340, 16] width 54 height 15
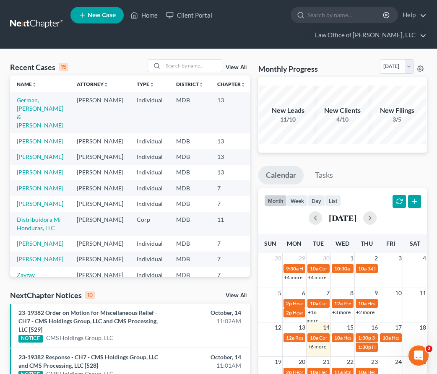
click at [316, 348] on link "+6 more" at bounding box center [317, 346] width 18 height 6
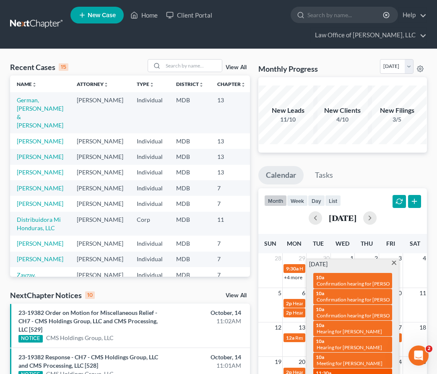
click at [327, 374] on span "341(a) meeting for [PERSON_NAME]" at bounding box center [357, 379] width 81 height 6
select select "Days"
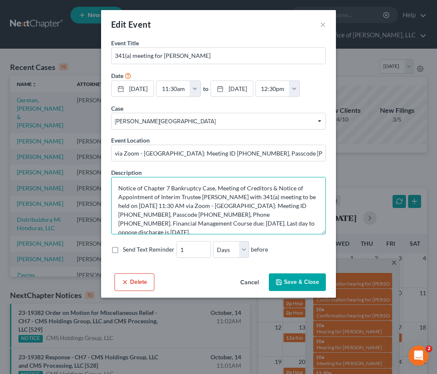
drag, startPoint x: 291, startPoint y: 223, endPoint x: 131, endPoint y: 230, distance: 159.5
click at [131, 230] on textarea "Notice of Chapter 7 Bankruptcy Case, Meeting of Creditors & Notice of Appointme…" at bounding box center [218, 205] width 215 height 57
drag, startPoint x: 159, startPoint y: 233, endPoint x: 193, endPoint y: 233, distance: 34.0
click at [193, 233] on textarea "Notice of Chapter 7 Bankruptcy Case, Meeting of Creditors & Notice of Appointme…" at bounding box center [218, 205] width 215 height 57
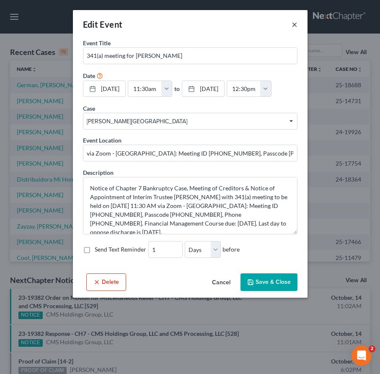
click at [292, 25] on button "×" at bounding box center [295, 24] width 6 height 10
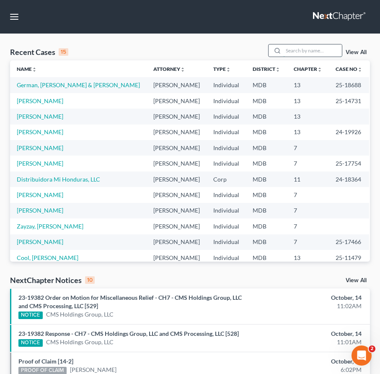
click at [305, 47] on input "search" at bounding box center [312, 50] width 59 height 12
type input "[PERSON_NAME]"
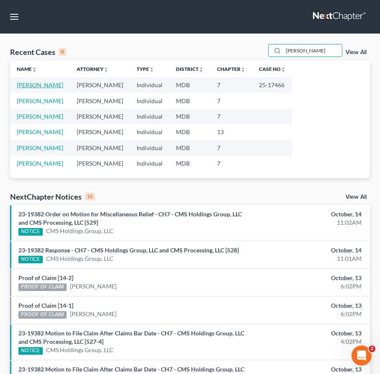
click at [26, 85] on link "[PERSON_NAME]" at bounding box center [40, 84] width 47 height 7
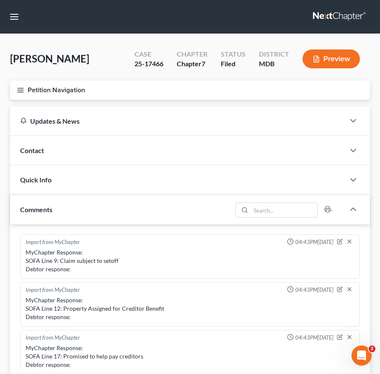
scroll to position [149, 0]
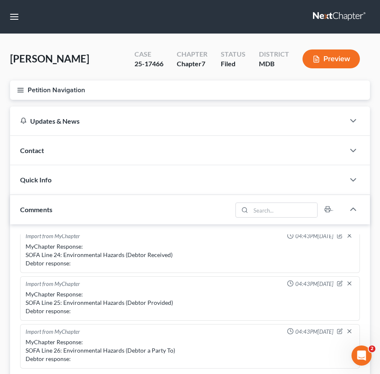
click at [18, 94] on button "Petition Navigation" at bounding box center [190, 89] width 360 height 19
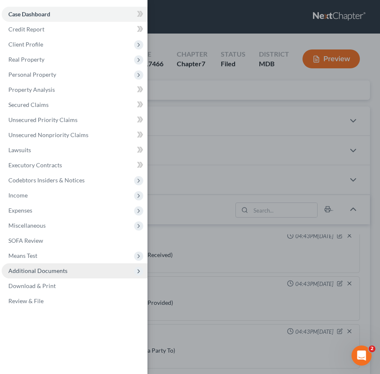
click at [48, 270] on span "Additional Documents" at bounding box center [37, 270] width 59 height 7
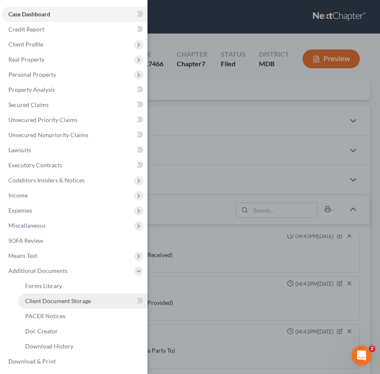
click at [48, 300] on span "Client Document Storage" at bounding box center [58, 300] width 66 height 7
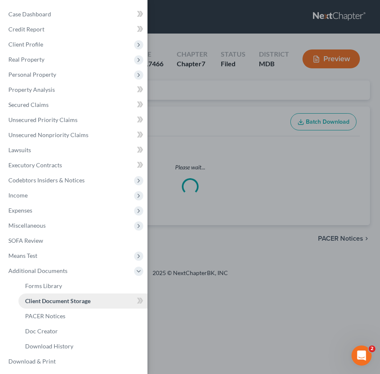
select select "14"
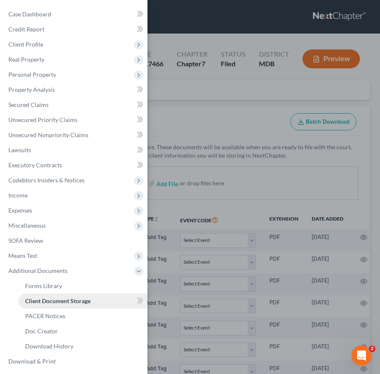
scroll to position [17, 0]
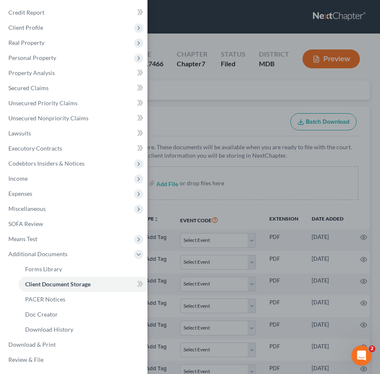
click at [169, 107] on div "Case Dashboard Payments Invoices Payments Payments Credit Report Client Profile" at bounding box center [190, 187] width 380 height 374
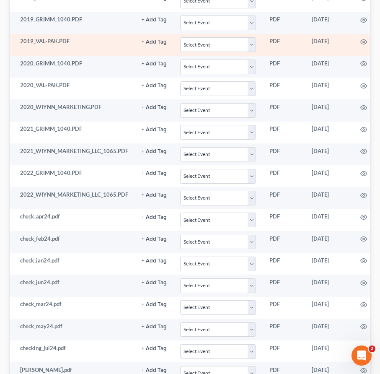
scroll to position [534, 0]
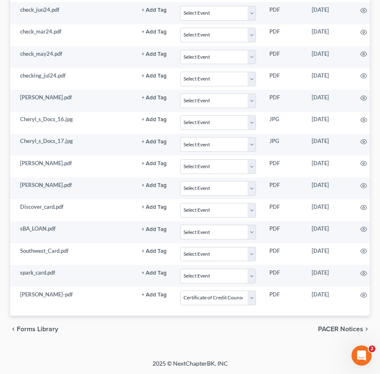
click at [343, 332] on span "PACER Notices" at bounding box center [340, 329] width 45 height 7
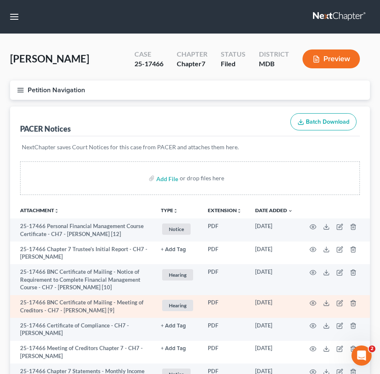
scroll to position [200, 0]
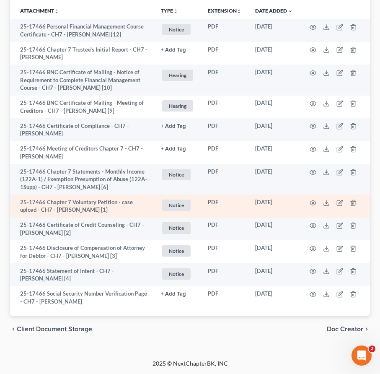
click at [307, 203] on td at bounding box center [335, 206] width 70 height 23
click at [312, 203] on icon "button" at bounding box center [313, 203] width 7 height 7
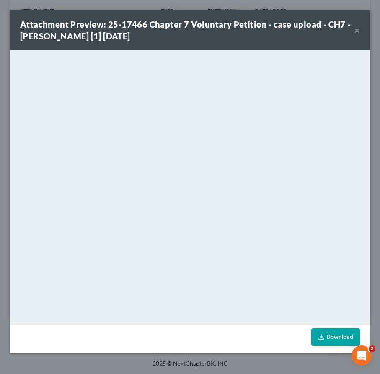
click at [358, 28] on button "×" at bounding box center [357, 30] width 6 height 10
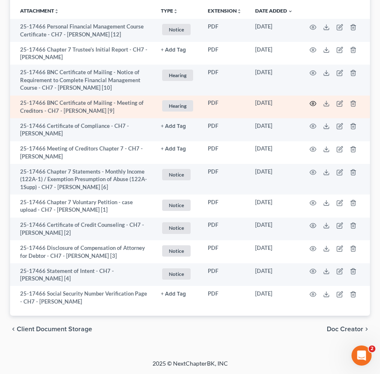
click at [312, 103] on circle "button" at bounding box center [313, 104] width 2 height 2
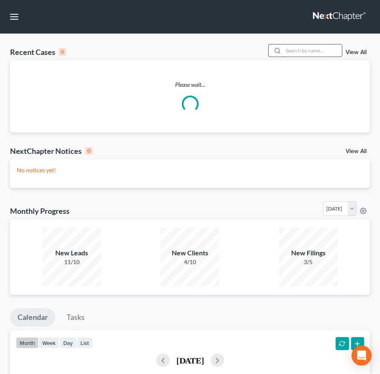
click at [293, 48] on input "search" at bounding box center [312, 50] width 59 height 12
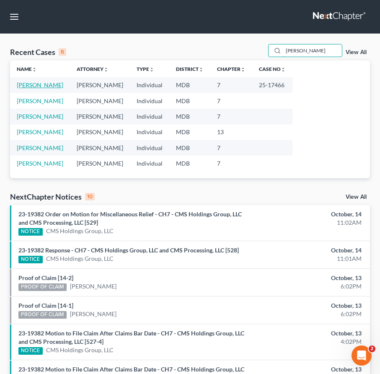
type input "[PERSON_NAME]"
click at [28, 85] on link "[PERSON_NAME]" at bounding box center [40, 84] width 47 height 7
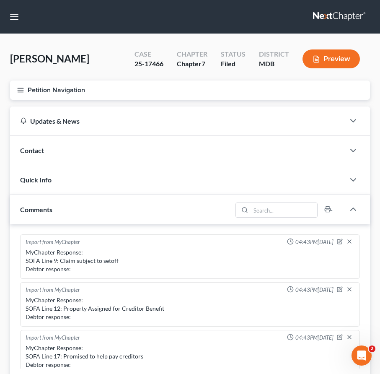
scroll to position [149, 0]
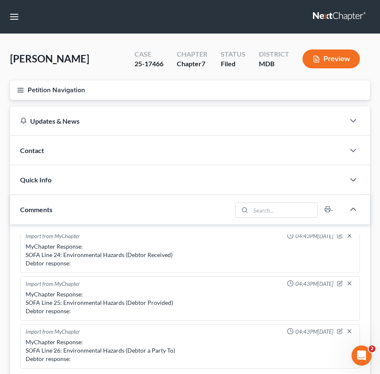
click at [19, 88] on icon "button" at bounding box center [21, 90] width 8 height 8
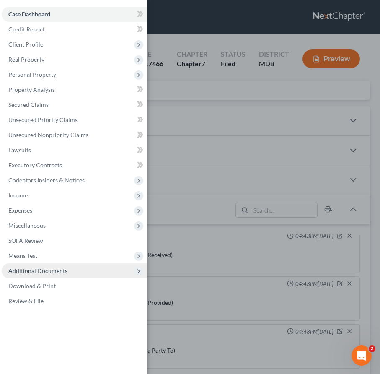
click at [32, 273] on span "Additional Documents" at bounding box center [37, 270] width 59 height 7
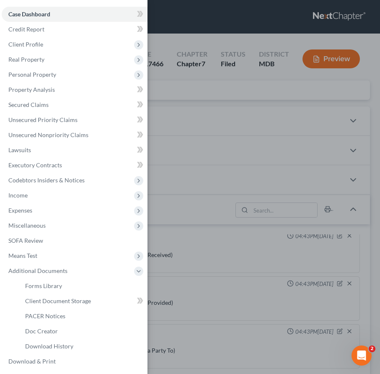
click at [175, 100] on div "Case Dashboard Payments Invoices Payments Payments Credit Report Client Profile" at bounding box center [190, 187] width 380 height 374
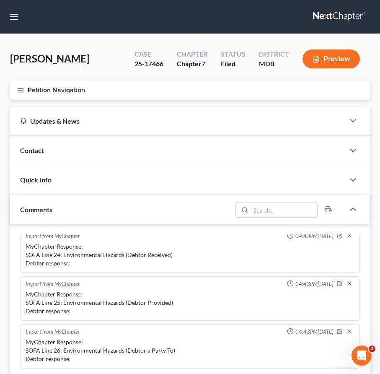
click at [324, 17] on link at bounding box center [340, 16] width 54 height 15
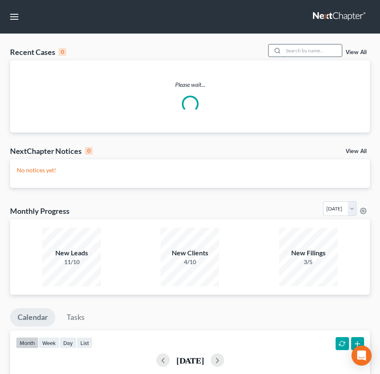
click at [305, 50] on input "search" at bounding box center [312, 50] width 59 height 12
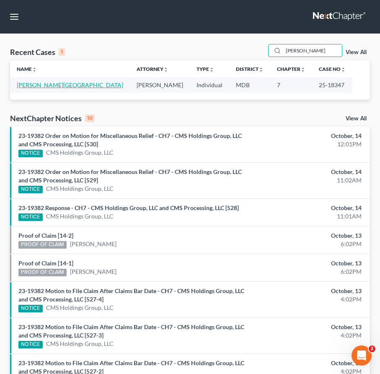
type input "[PERSON_NAME]"
click at [37, 84] on link "[PERSON_NAME][GEOGRAPHIC_DATA]" at bounding box center [70, 84] width 106 height 7
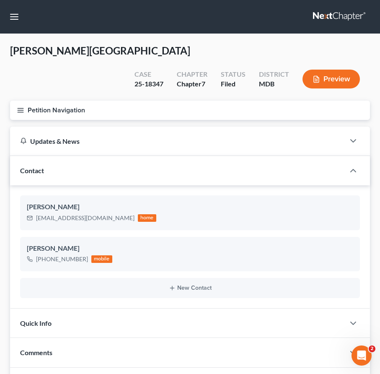
click at [23, 106] on icon "button" at bounding box center [21, 110] width 8 height 8
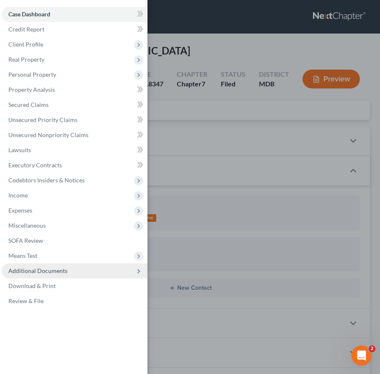
click at [60, 268] on span "Additional Documents" at bounding box center [37, 270] width 59 height 7
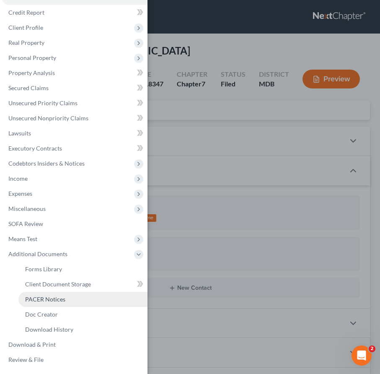
click at [56, 299] on span "PACER Notices" at bounding box center [45, 299] width 40 height 7
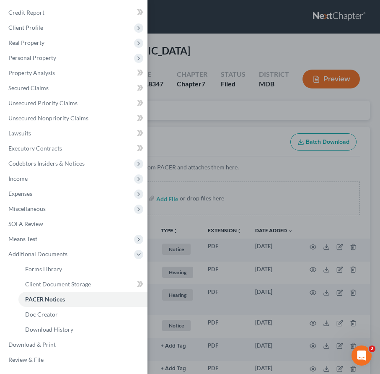
click at [168, 110] on div "Case Dashboard Payments Invoices Payments Payments Credit Report Client Profile" at bounding box center [190, 187] width 380 height 374
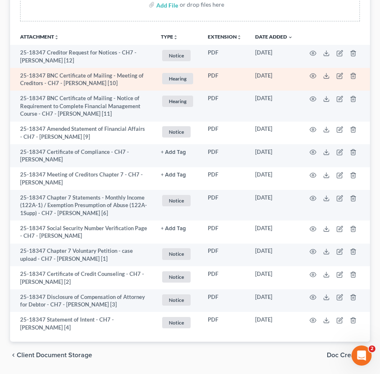
scroll to position [200, 0]
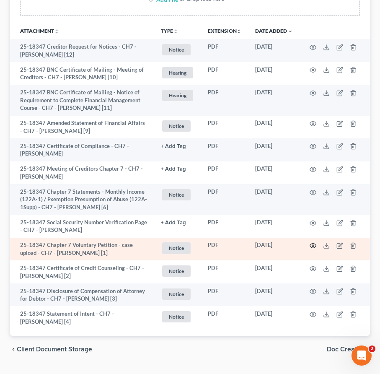
click at [312, 244] on icon "button" at bounding box center [313, 246] width 6 height 5
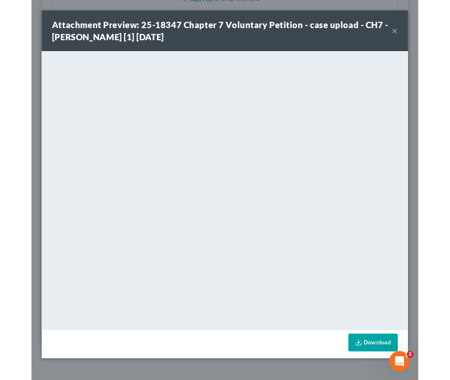
scroll to position [187, 0]
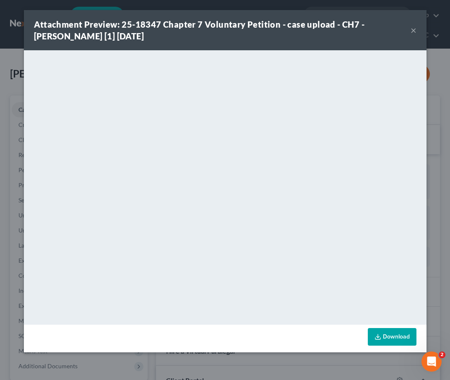
click at [380, 31] on button "×" at bounding box center [413, 30] width 6 height 10
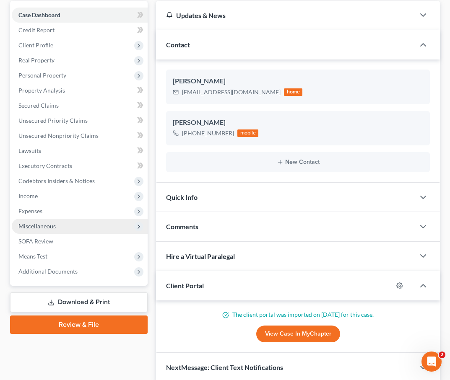
scroll to position [106, 0]
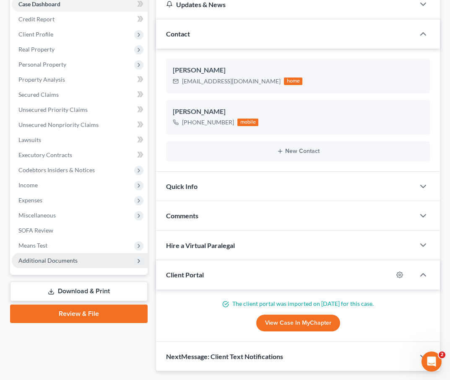
click at [52, 262] on span "Additional Documents" at bounding box center [47, 260] width 59 height 7
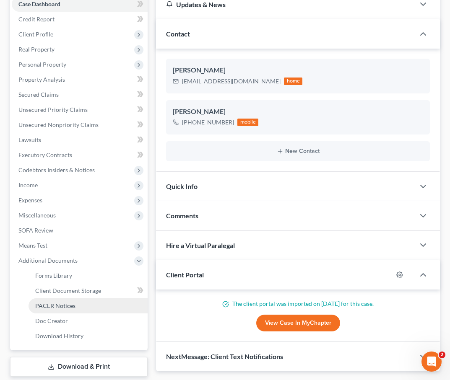
click at [55, 306] on span "PACER Notices" at bounding box center [55, 305] width 40 height 7
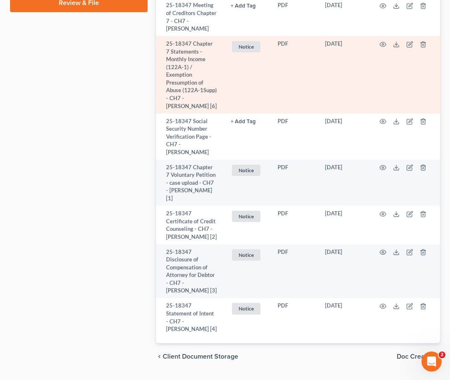
scroll to position [522, 0]
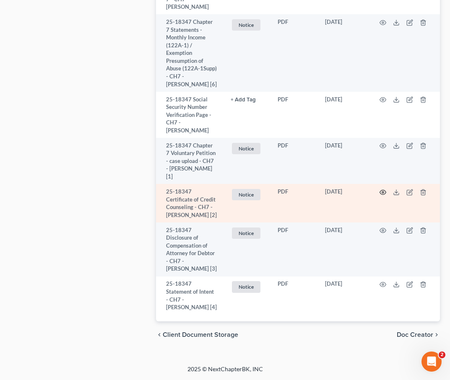
click at [380, 189] on icon "button" at bounding box center [382, 192] width 7 height 7
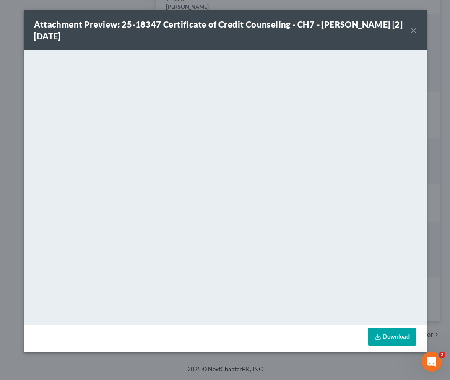
click at [380, 29] on button "×" at bounding box center [413, 30] width 6 height 10
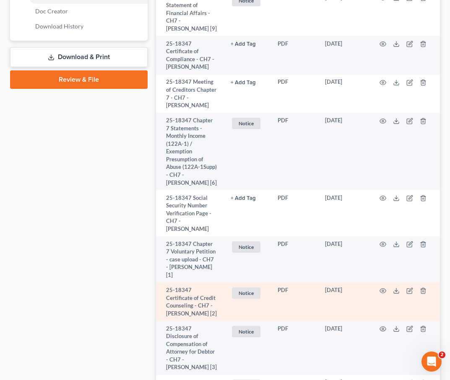
scroll to position [405, 0]
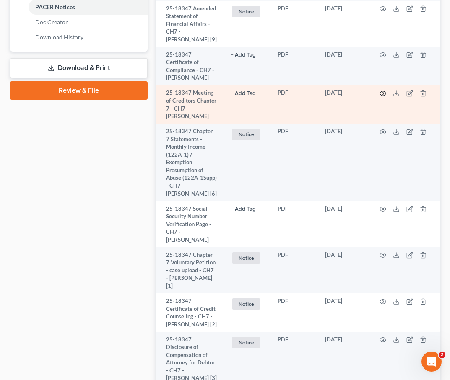
click at [380, 91] on icon "button" at bounding box center [382, 93] width 7 height 7
